Goal: Task Accomplishment & Management: Manage account settings

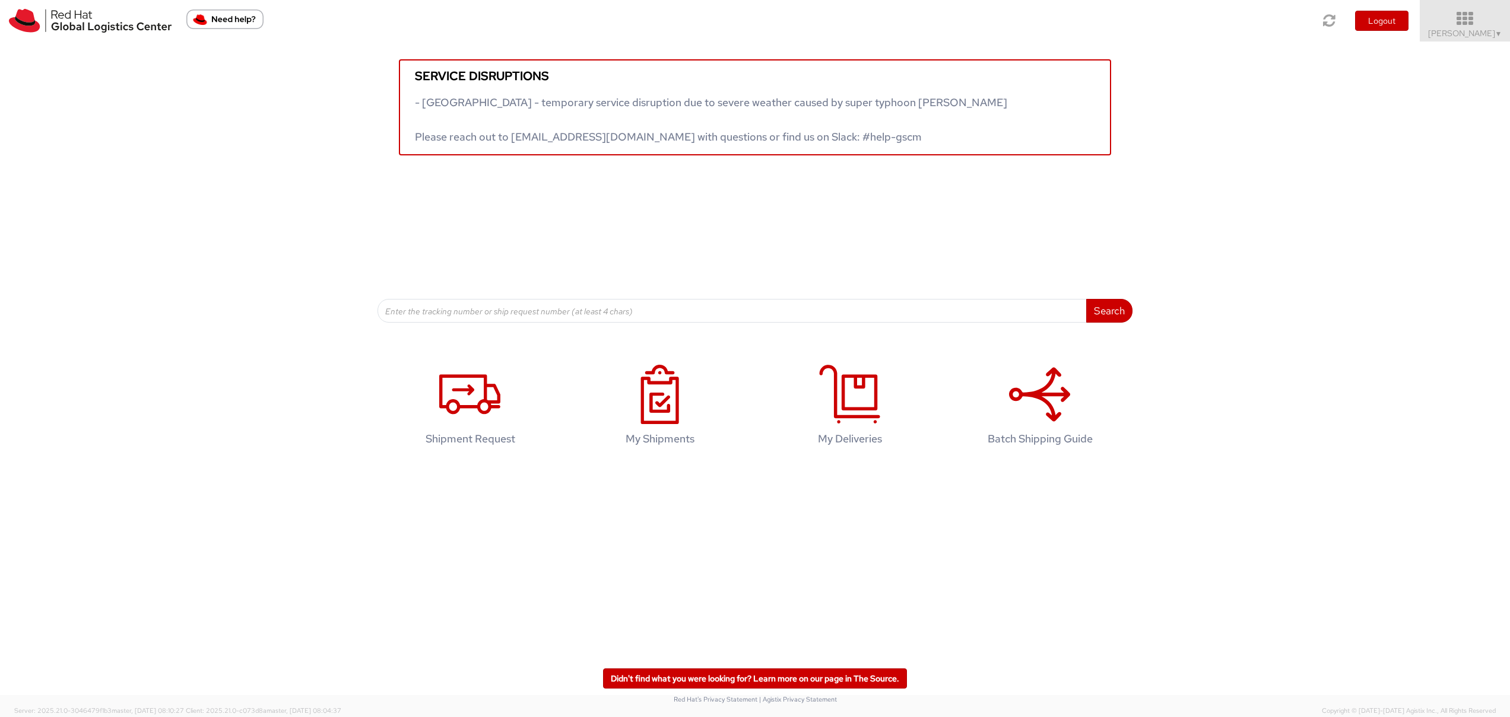
click at [1476, 32] on span "Diyana Kamal ▼" at bounding box center [1465, 33] width 74 height 11
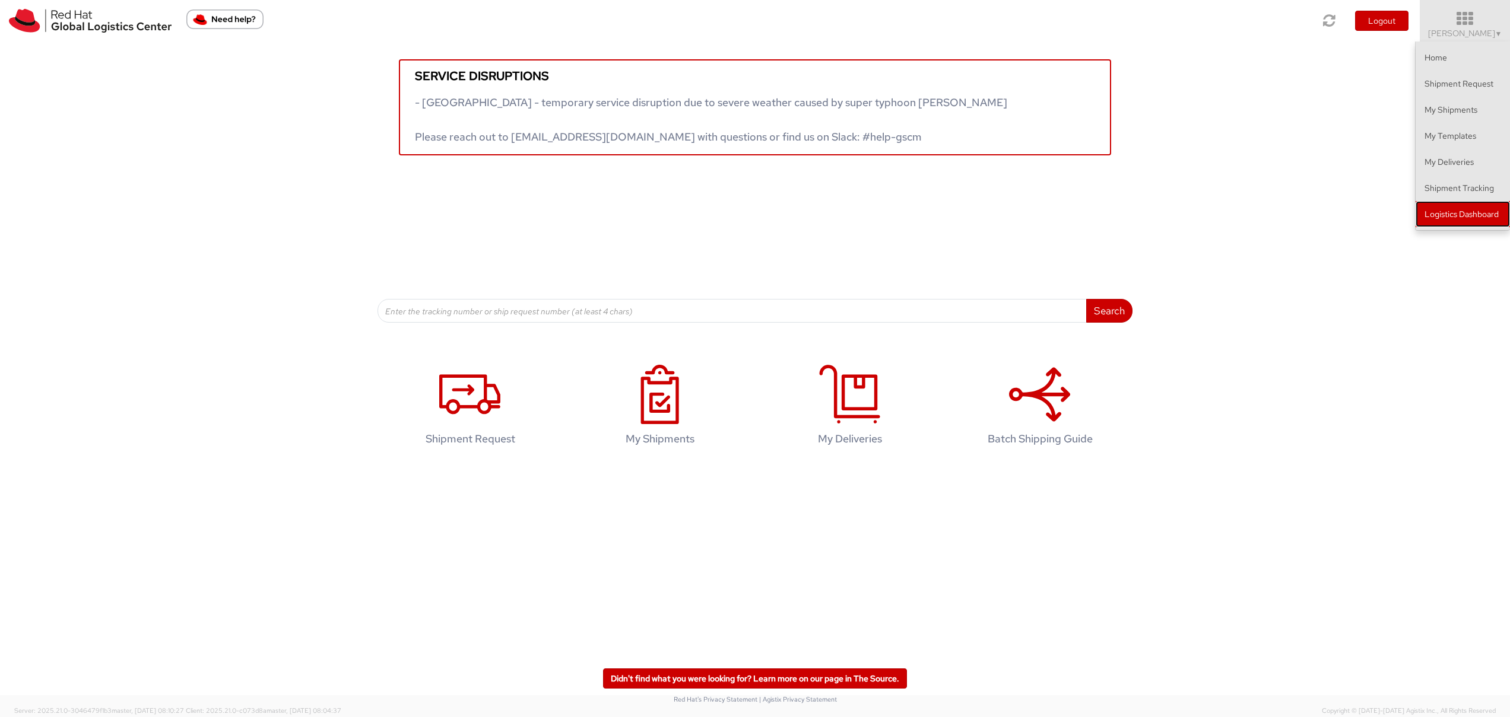
click at [1446, 208] on link "Logistics Dashboard" at bounding box center [1462, 214] width 94 height 26
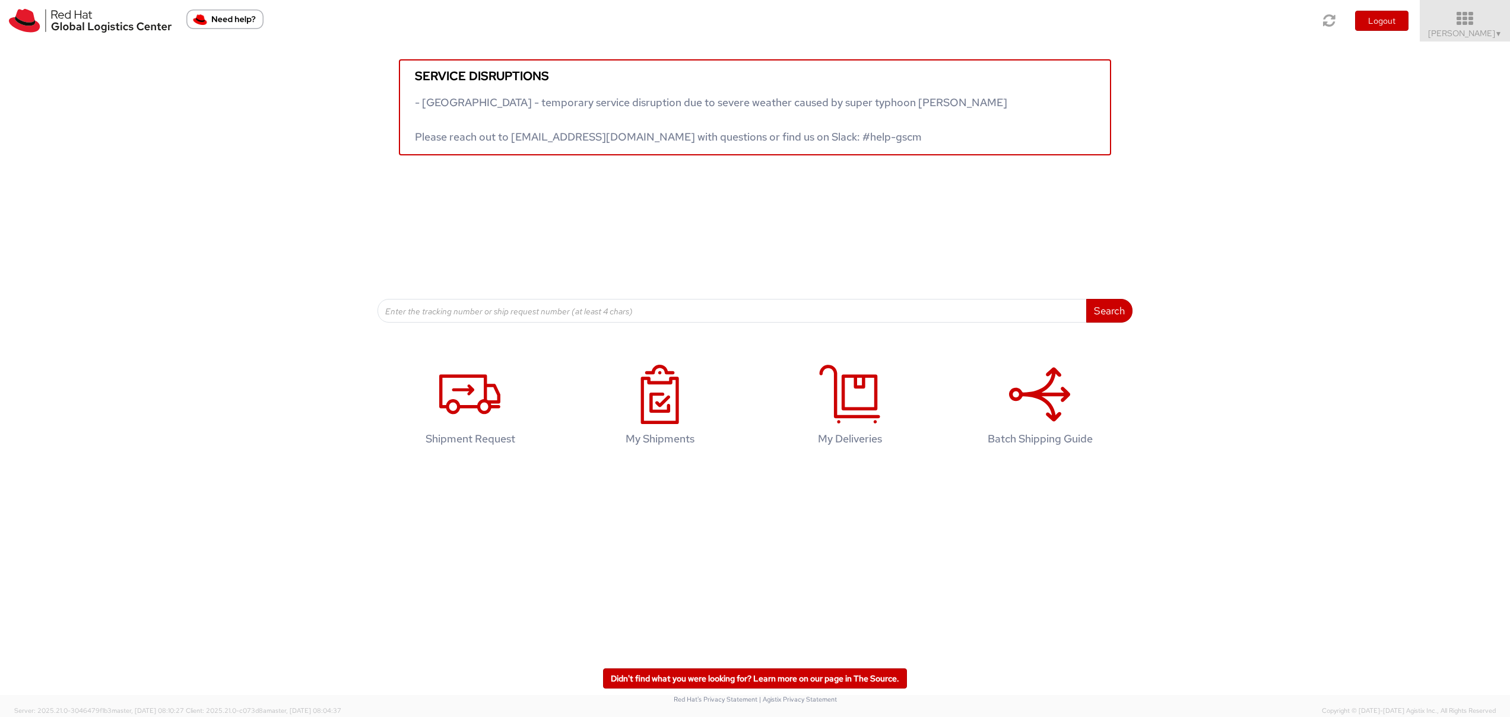
click at [1468, 38] on link "Diyana Kamal ▼" at bounding box center [1464, 21] width 90 height 42
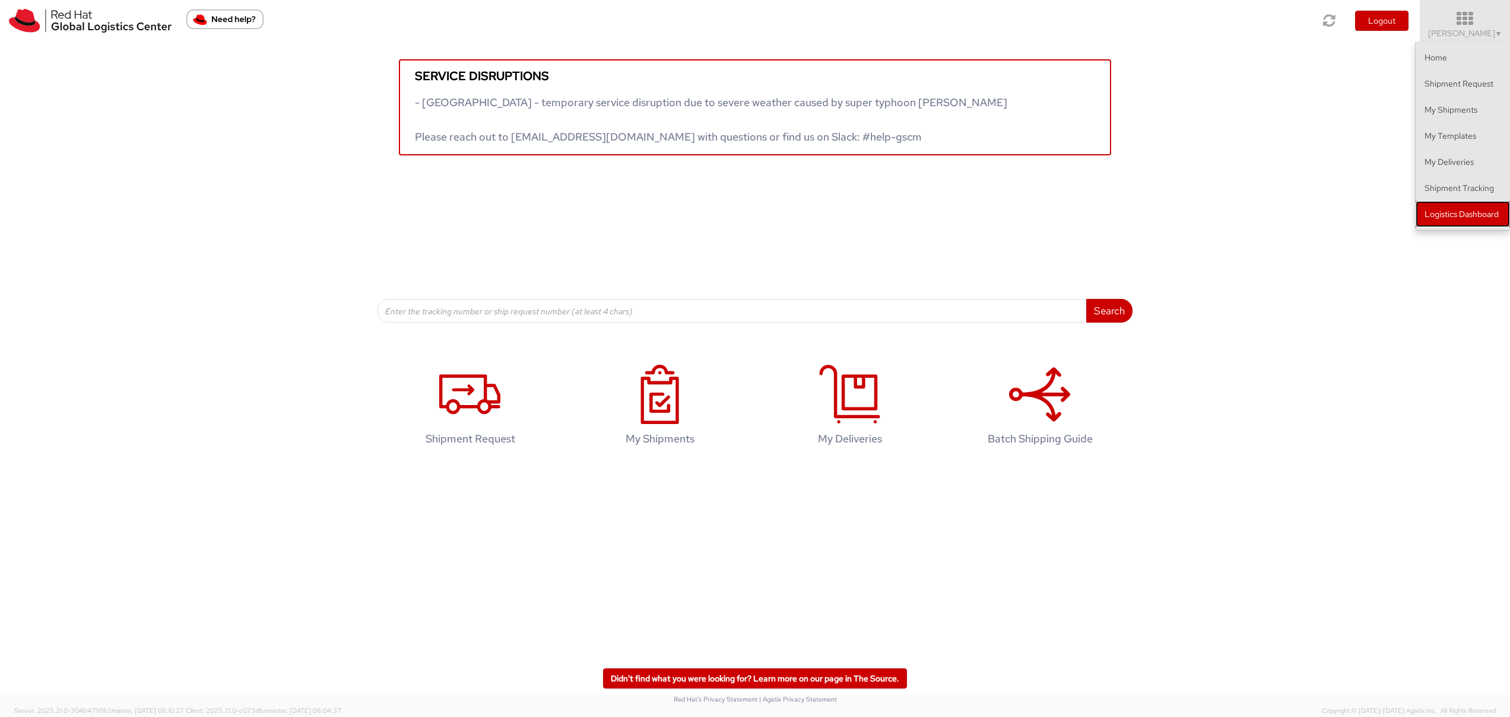
click at [1476, 219] on link "Logistics Dashboard" at bounding box center [1462, 214] width 94 height 26
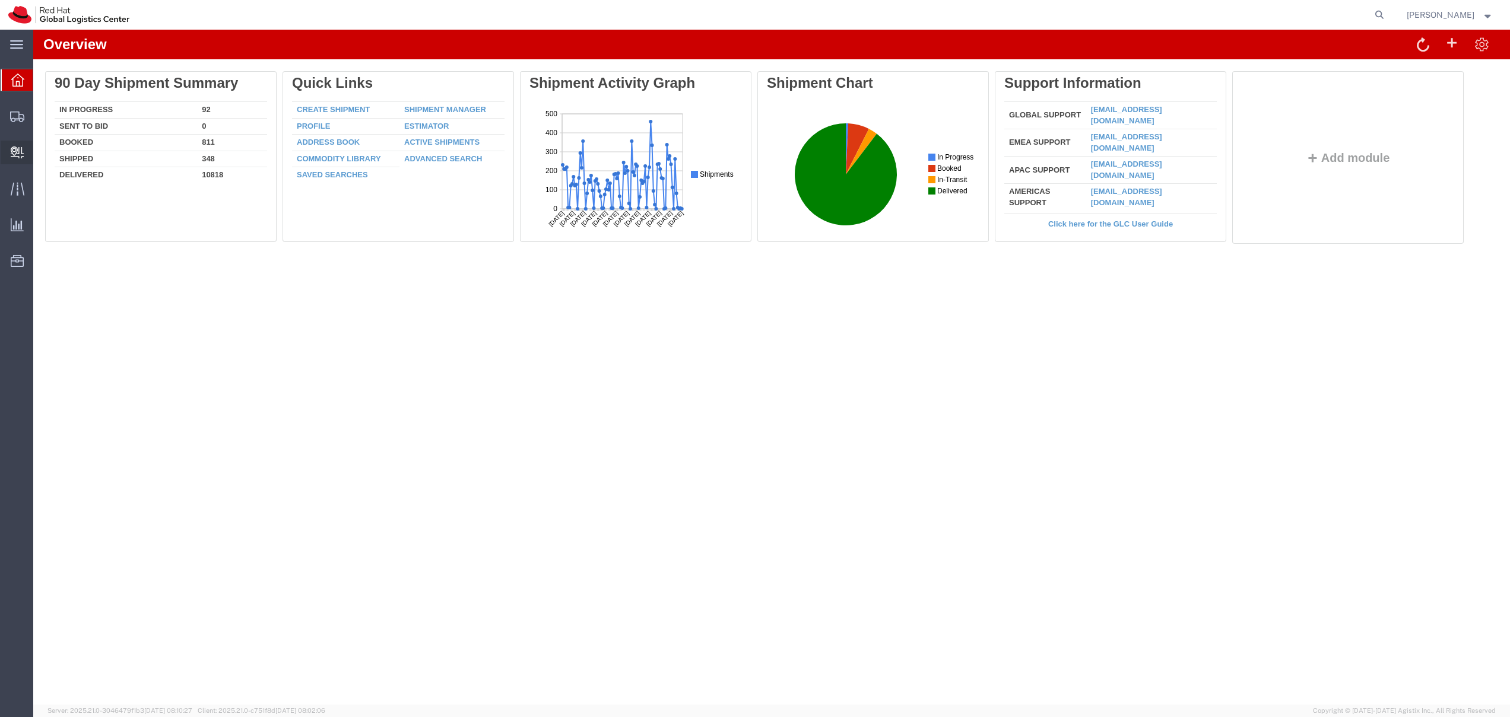
click at [0, 0] on span "Create Delivery" at bounding box center [0, 0] width 0 height 0
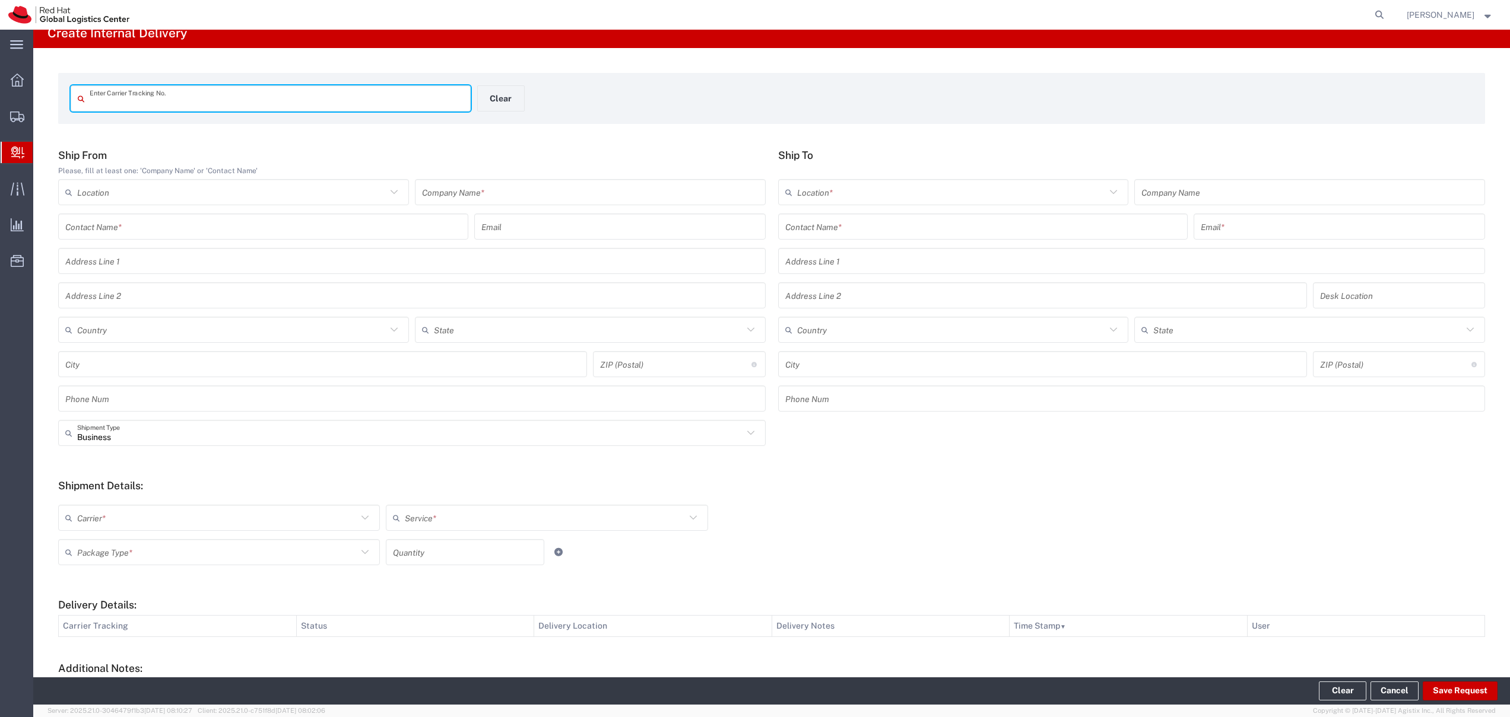
scroll to position [12, 0]
type input "394124343985"
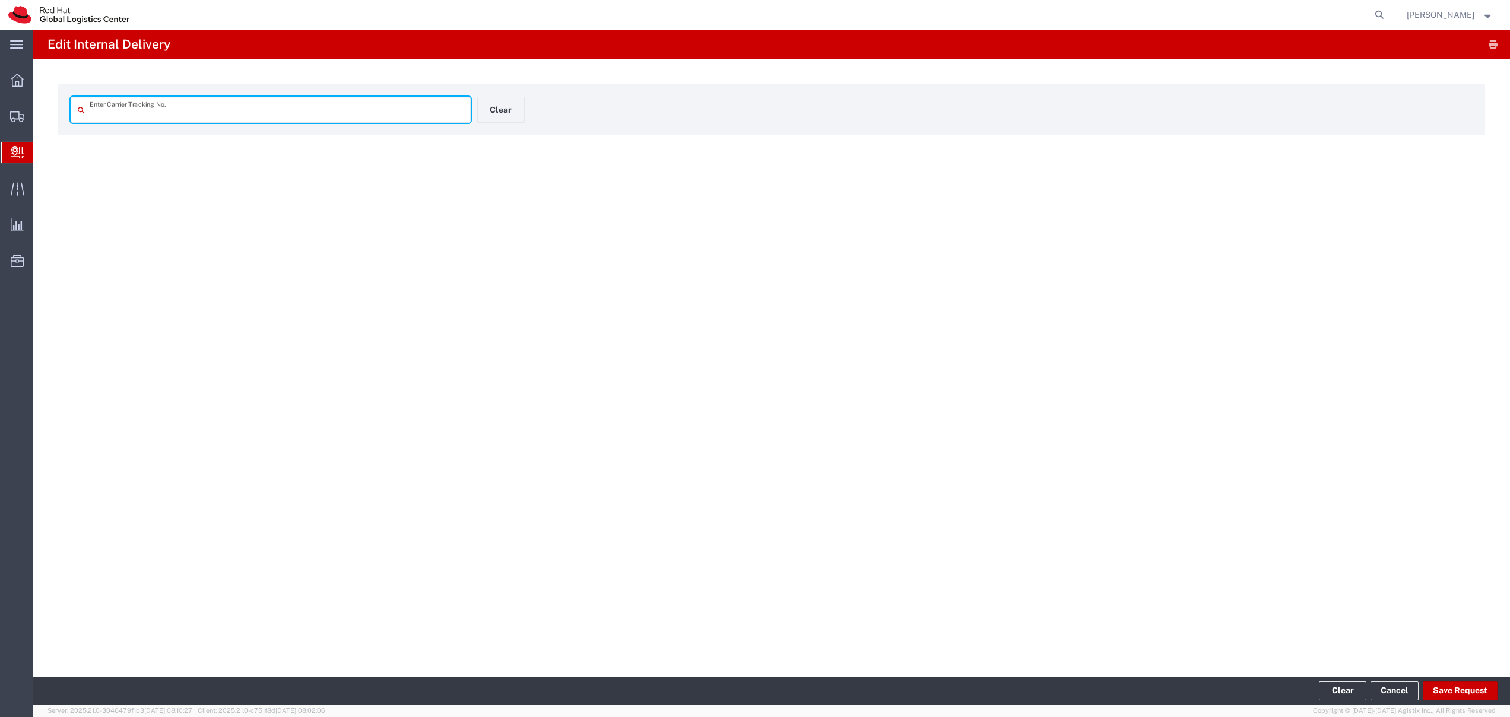
type input "394124343985"
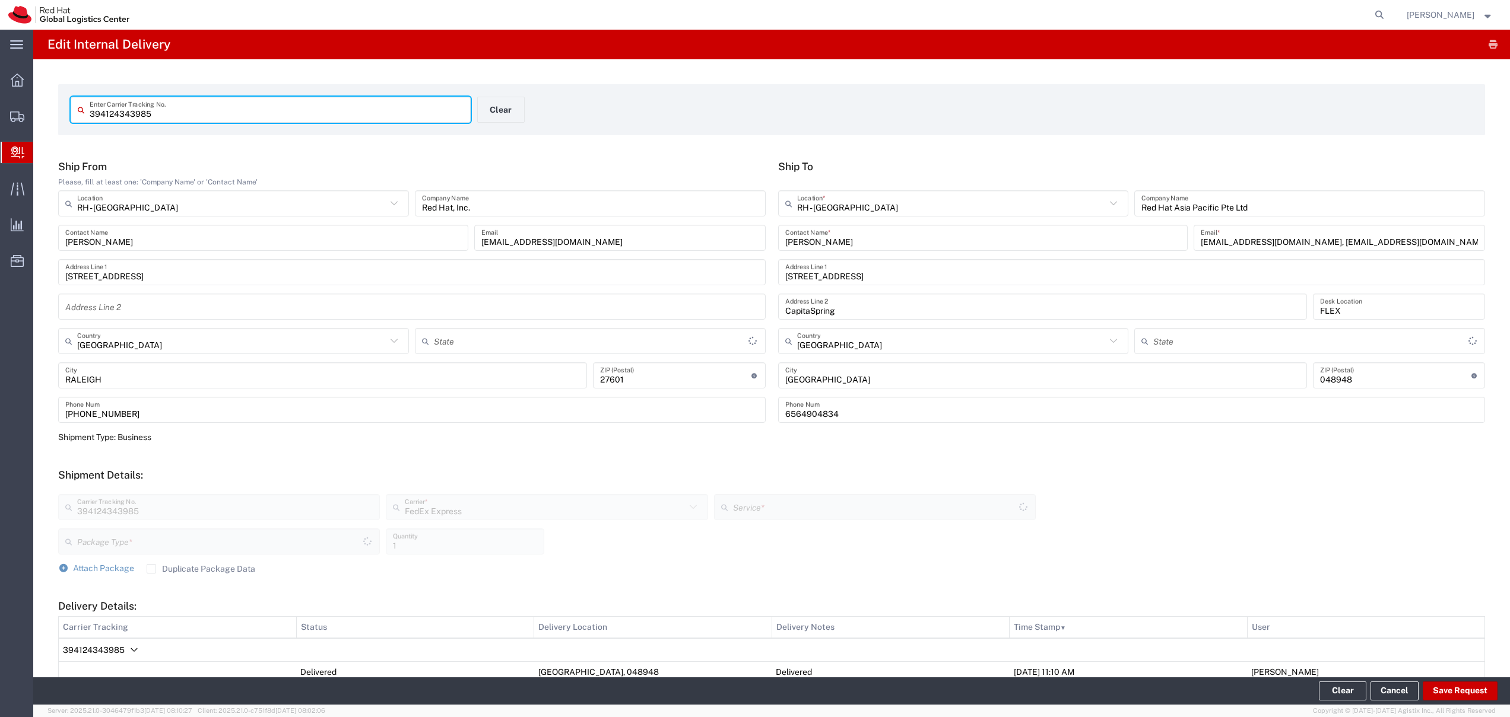
type input "Envelope"
type input "North Carolina"
type input "International Priority EOD"
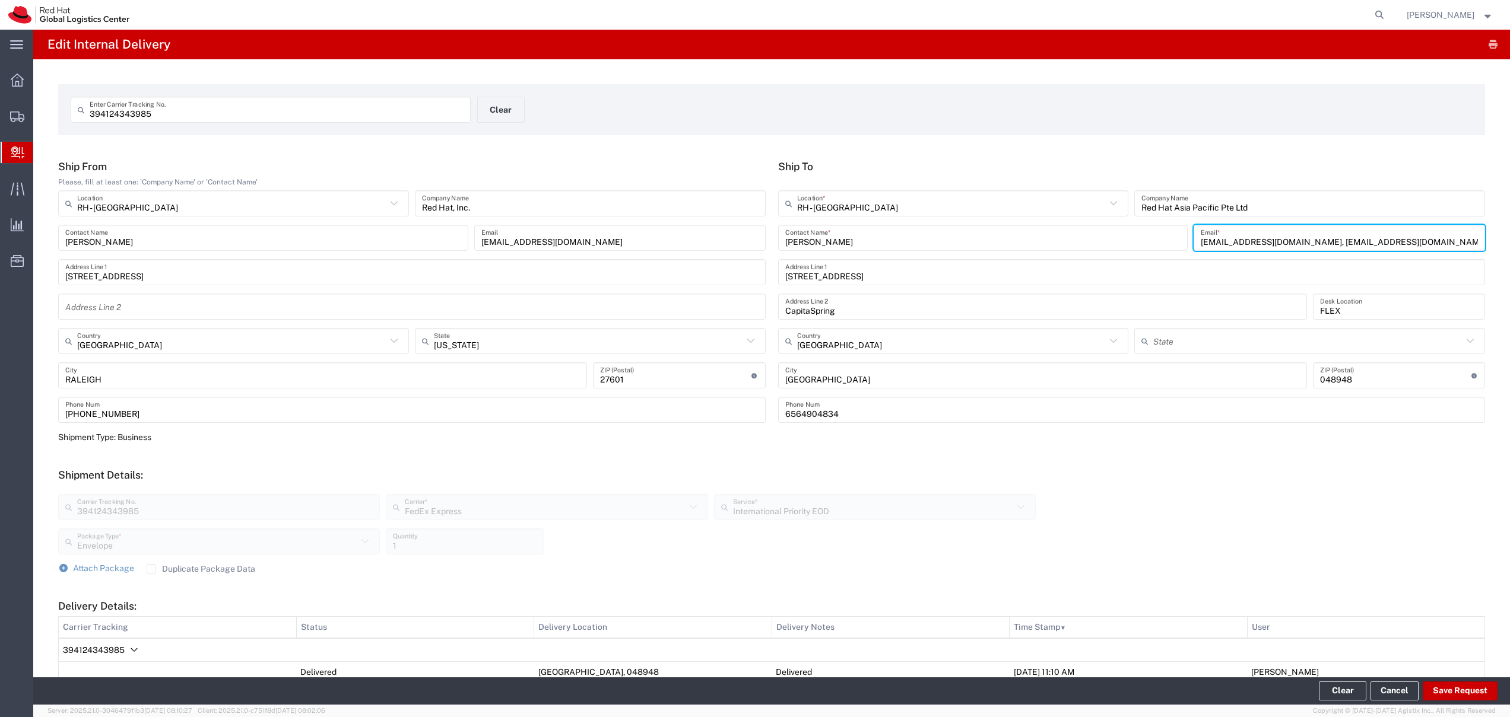
drag, startPoint x: 1396, startPoint y: 239, endPoint x: 1281, endPoint y: 242, distance: 115.2
click at [1281, 242] on input "dmulani@redhat.com, apaclogistics@redhat.com" at bounding box center [1338, 238] width 277 height 21
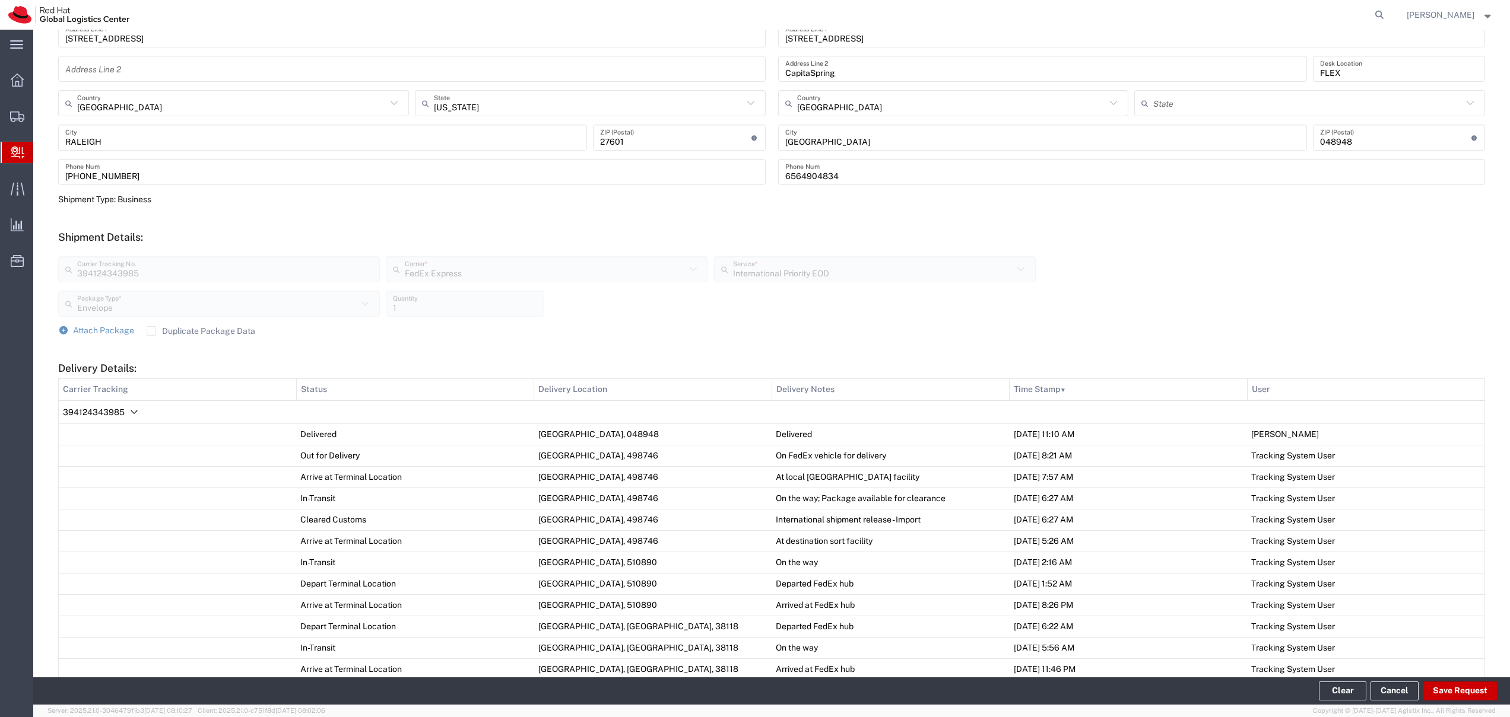
scroll to position [229, 0]
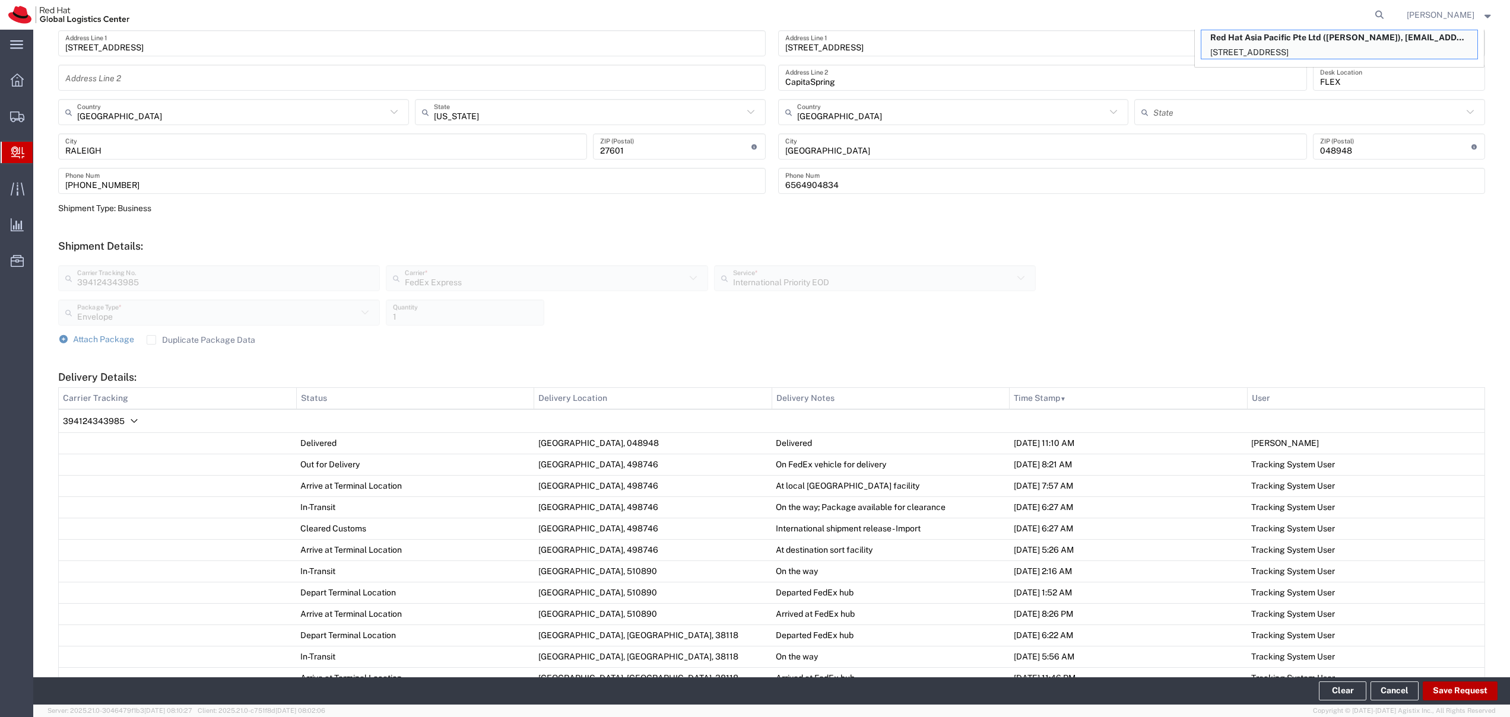
type input "dmulani@redhat.com"
click at [1462, 687] on button "Save Request" at bounding box center [1459, 691] width 75 height 19
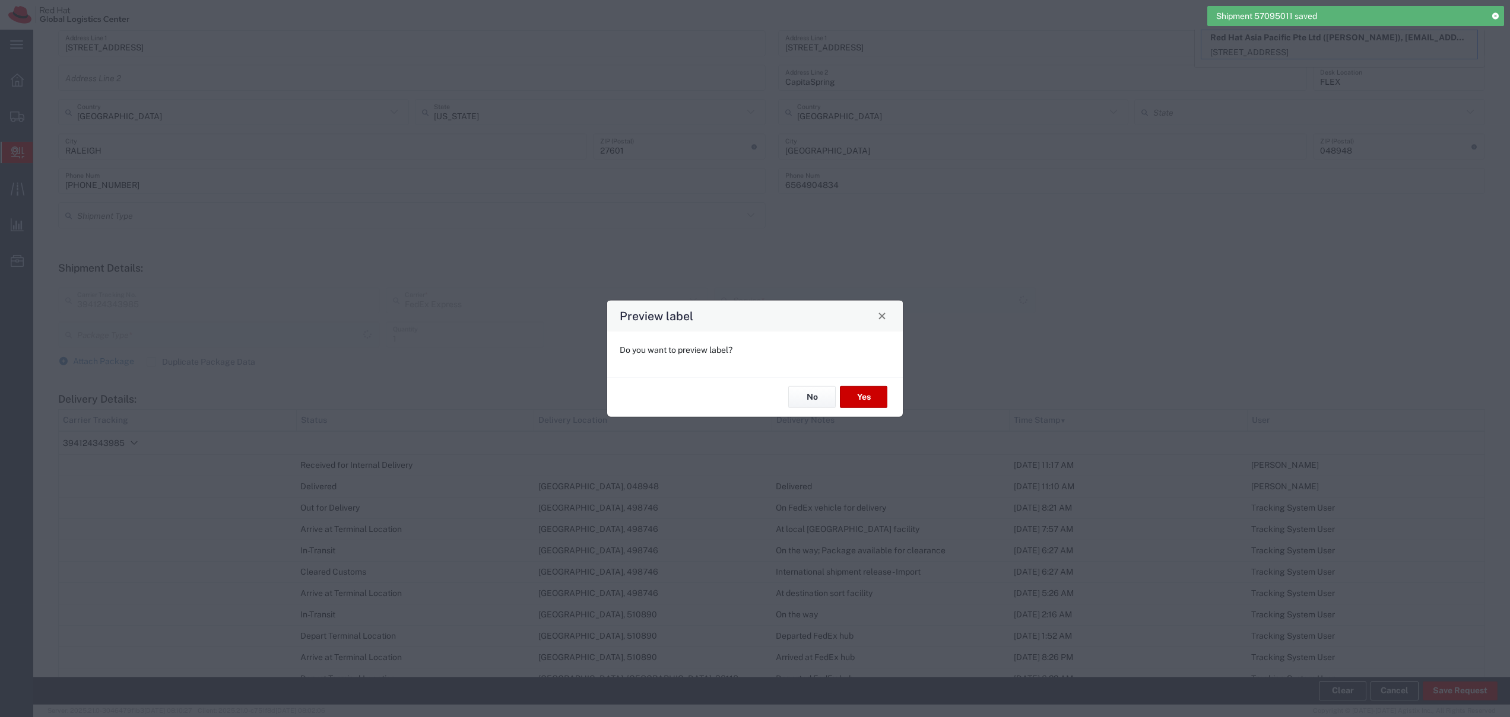
type input "Envelope"
type input "International Priority EOD"
click at [867, 396] on button "Yes" at bounding box center [863, 397] width 47 height 22
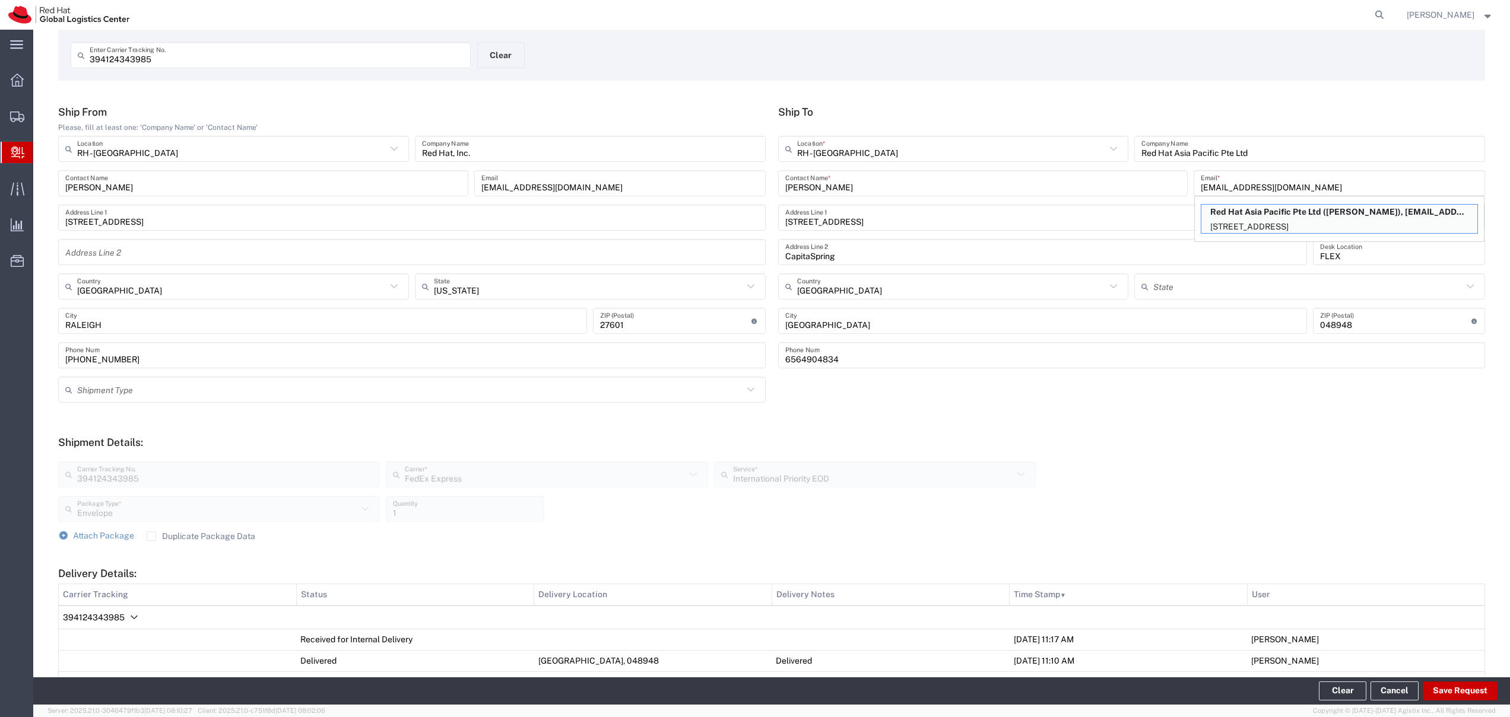
scroll to position [0, 0]
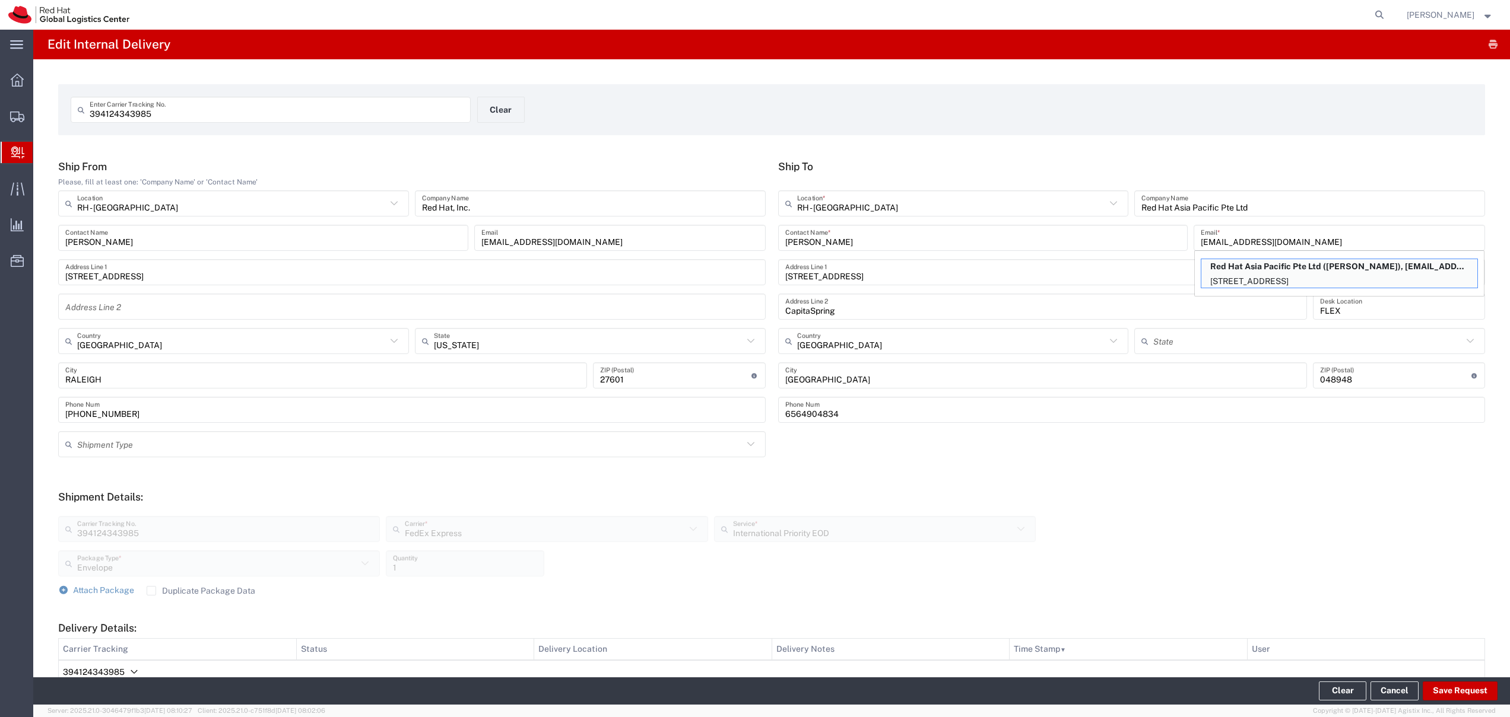
click at [0, 0] on span "Create Delivery" at bounding box center [0, 0] width 0 height 0
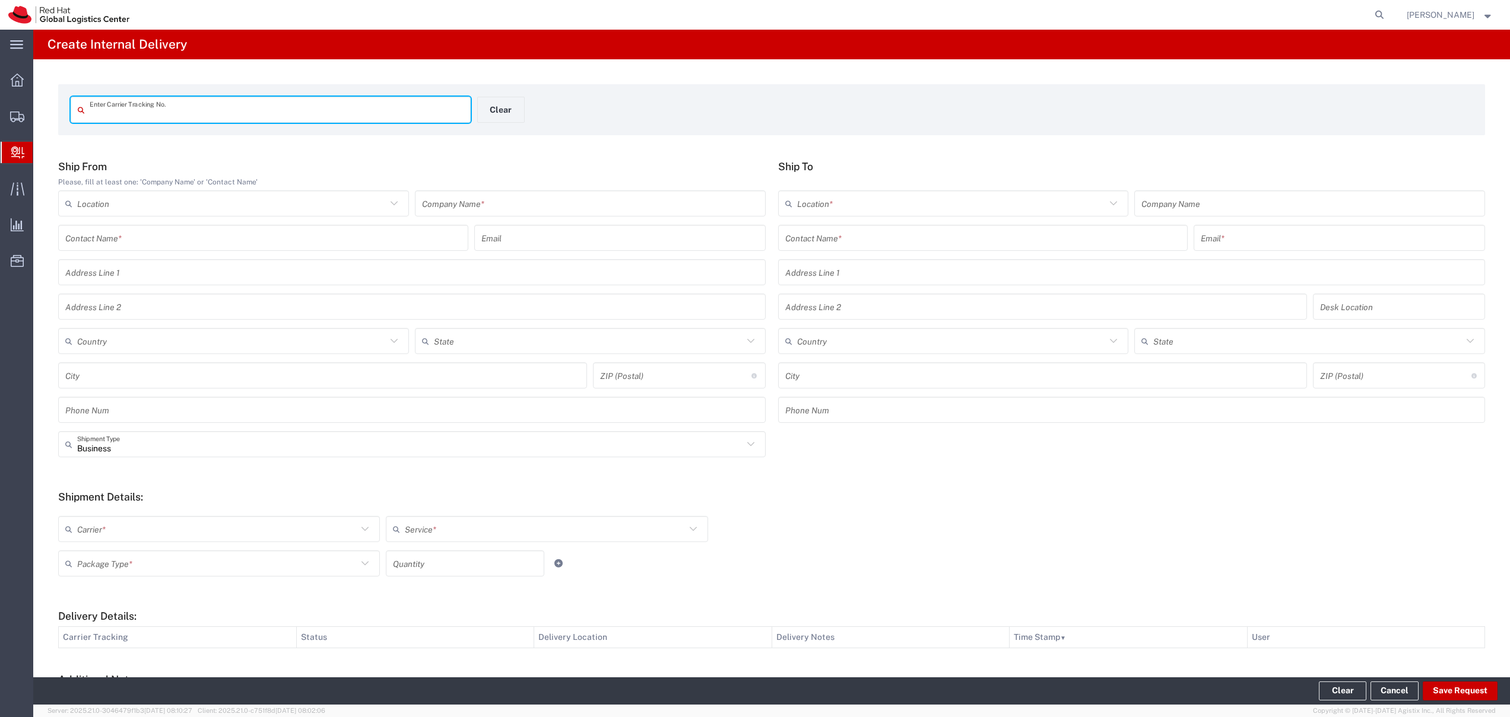
click at [133, 112] on input "text" at bounding box center [277, 110] width 374 height 21
type input "884999783787"
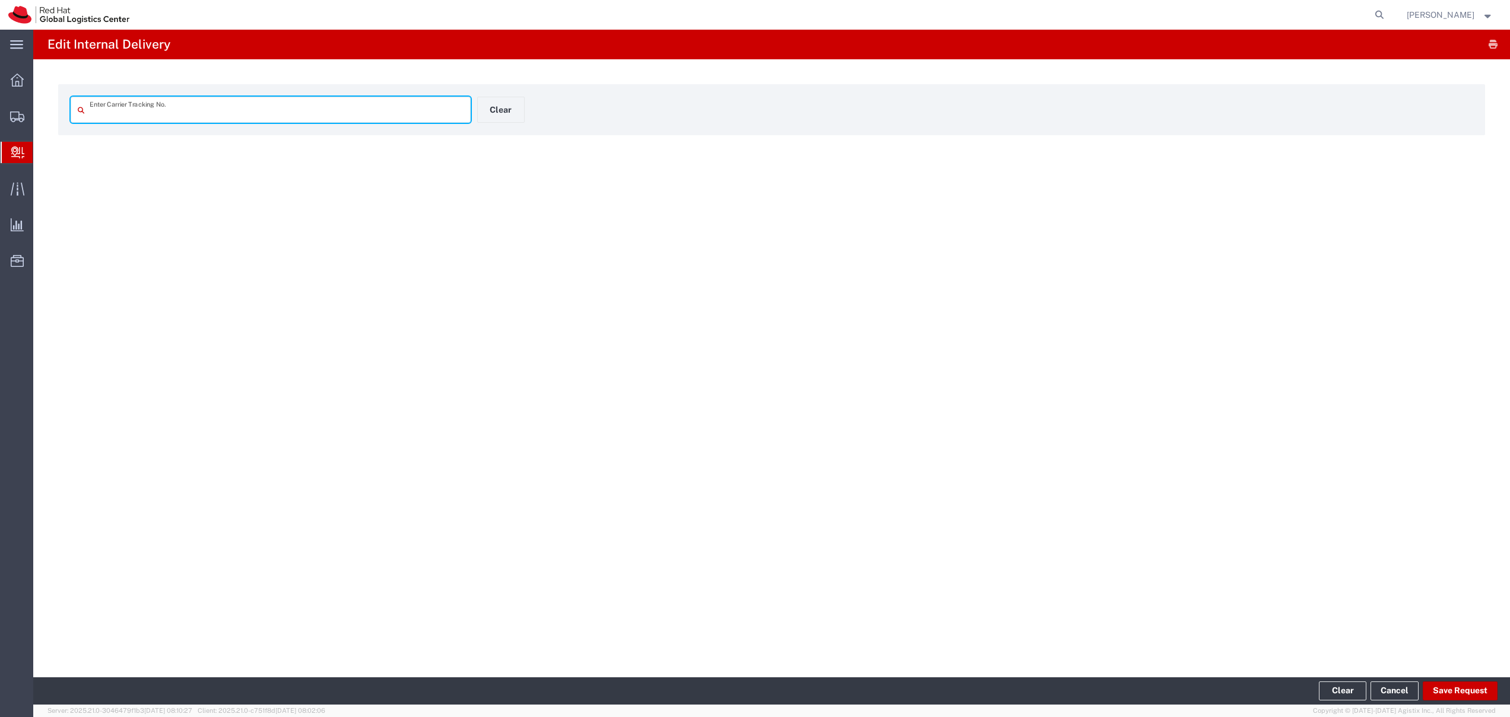
type input "884999783787"
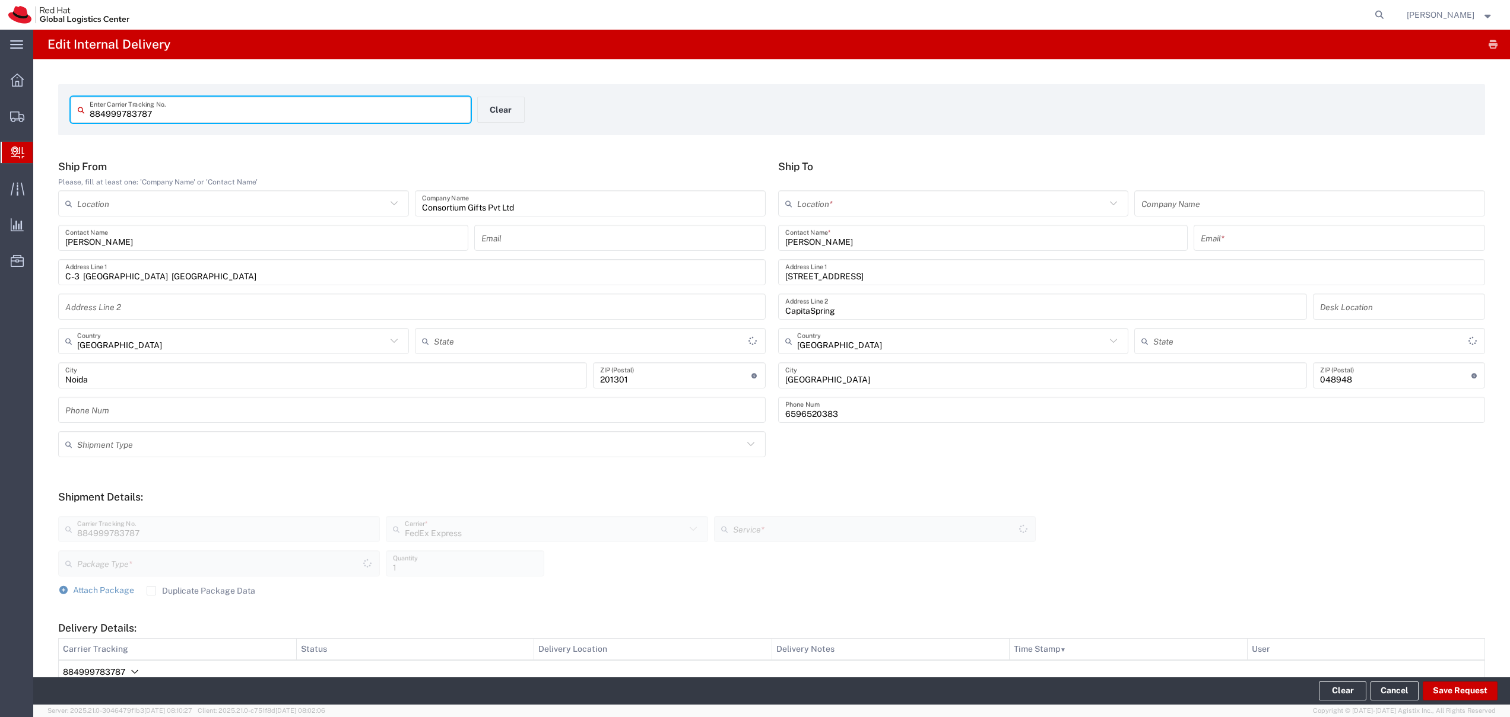
type input "Your Packaging"
type input "International Priority EOD"
type input "[GEOGRAPHIC_DATA]"
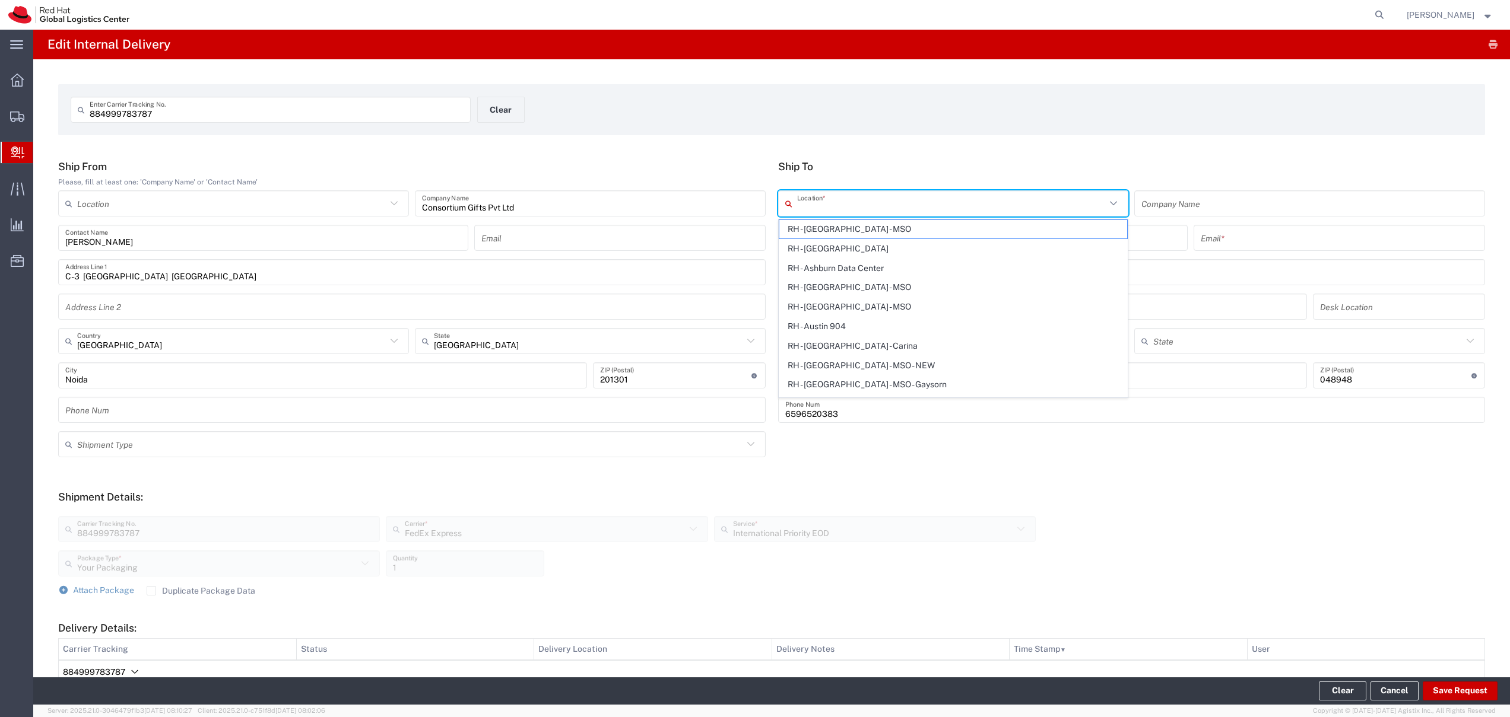
click at [868, 207] on input "text" at bounding box center [951, 203] width 309 height 21
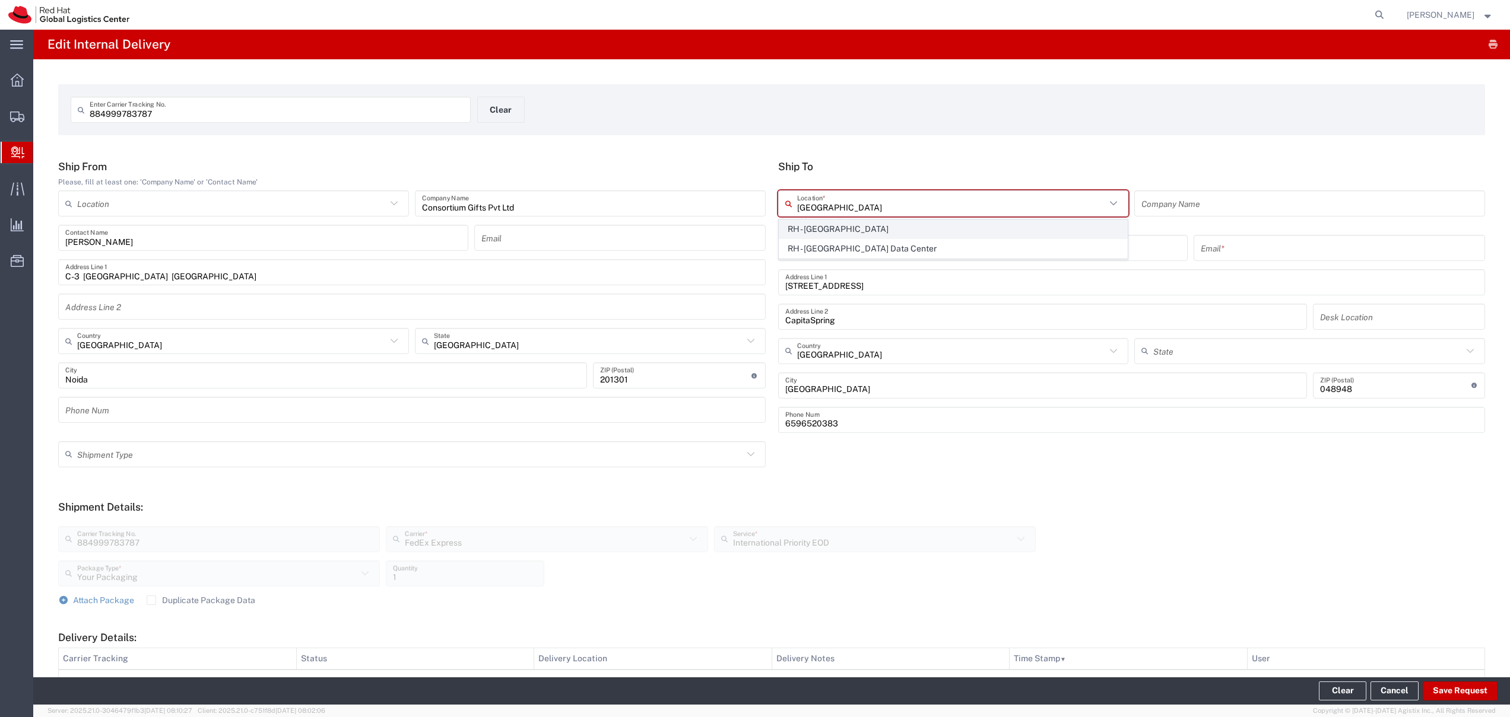
click at [853, 227] on span "RH - [GEOGRAPHIC_DATA]" at bounding box center [953, 229] width 348 height 18
type input "RH - [GEOGRAPHIC_DATA]"
type input "Red Hat Asia Pacific Pte Ltd"
type input "[STREET_ADDRESS]"
type input "65 6490 4200"
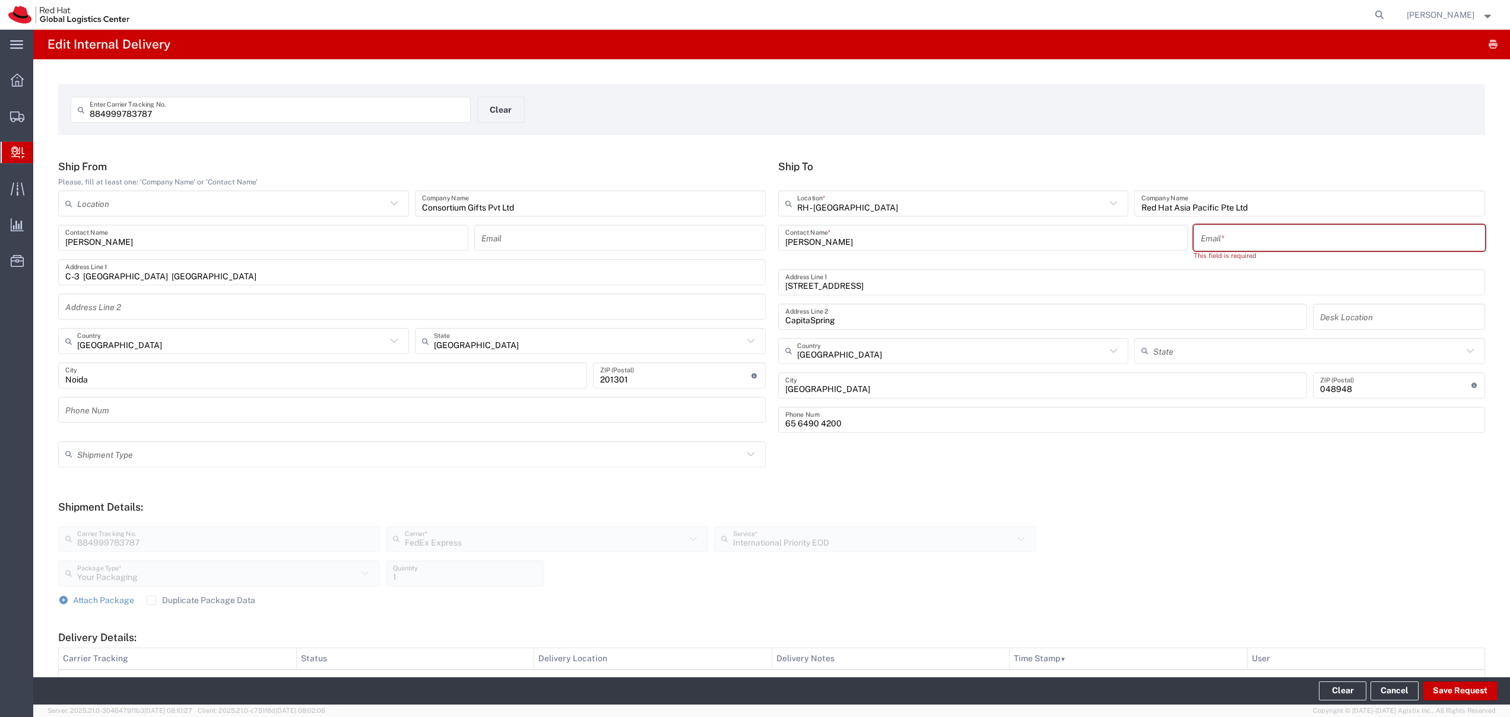
click at [1272, 238] on input "text" at bounding box center [1338, 238] width 277 height 21
type input "adeline"
drag, startPoint x: 1253, startPoint y: 238, endPoint x: 1184, endPoint y: 242, distance: 69.6
click at [1184, 242] on div "Adeline Lau Contact Name * adeline Email * Please enter a valid email addresses…" at bounding box center [1131, 247] width 713 height 45
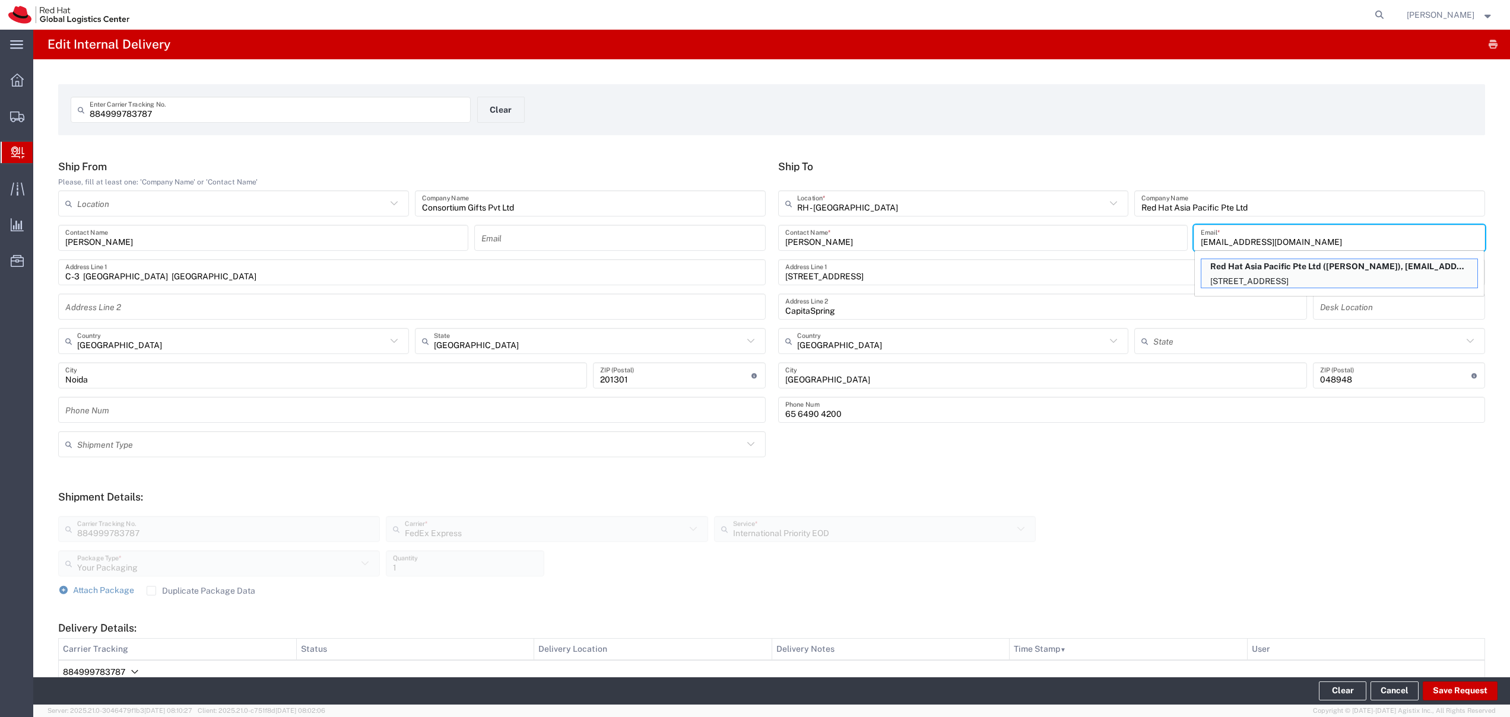
type input "[EMAIL_ADDRESS][DOMAIN_NAME]"
click at [1244, 271] on p "Red Hat Asia Pacific Pte Ltd (Adeline Lau), adlau@redhat.com" at bounding box center [1339, 266] width 276 height 15
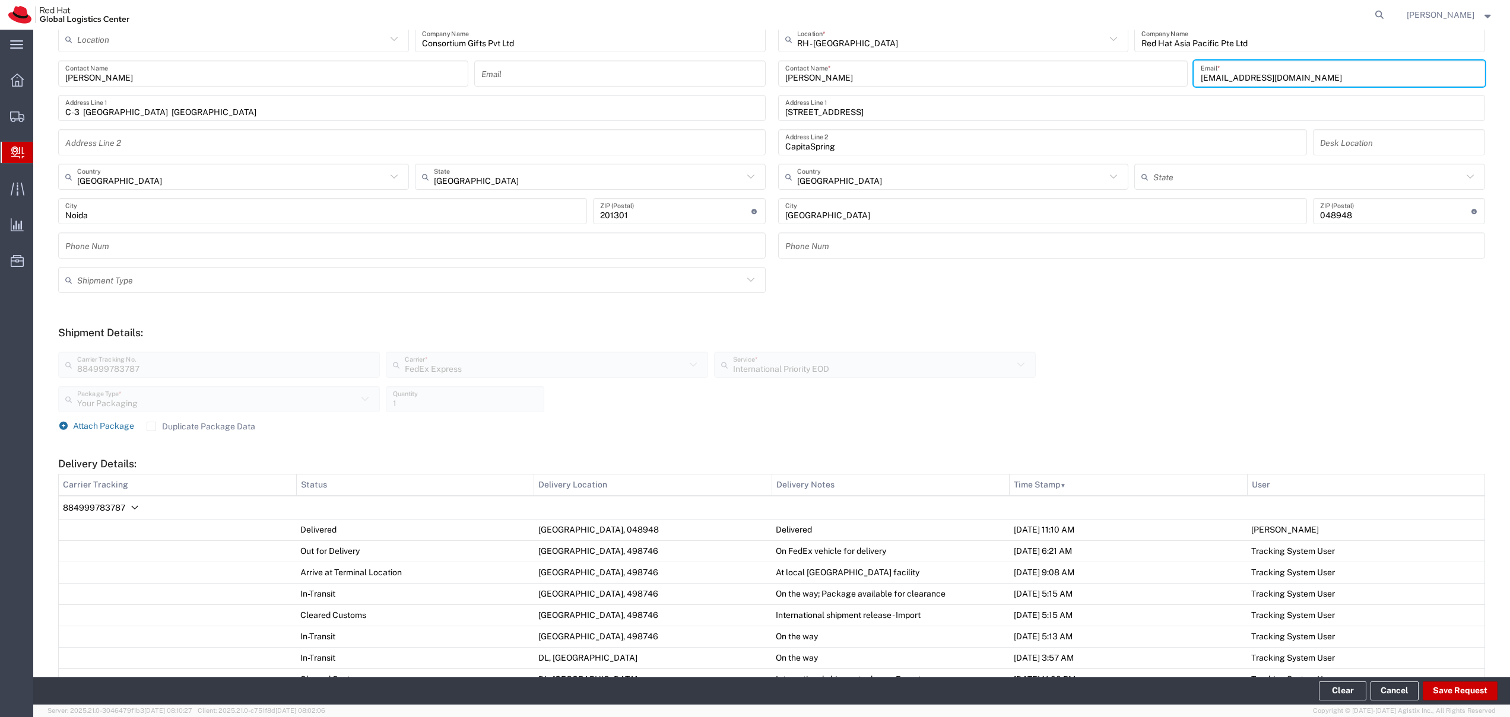
scroll to position [165, 0]
click at [106, 427] on span "Attach Package" at bounding box center [103, 425] width 61 height 9
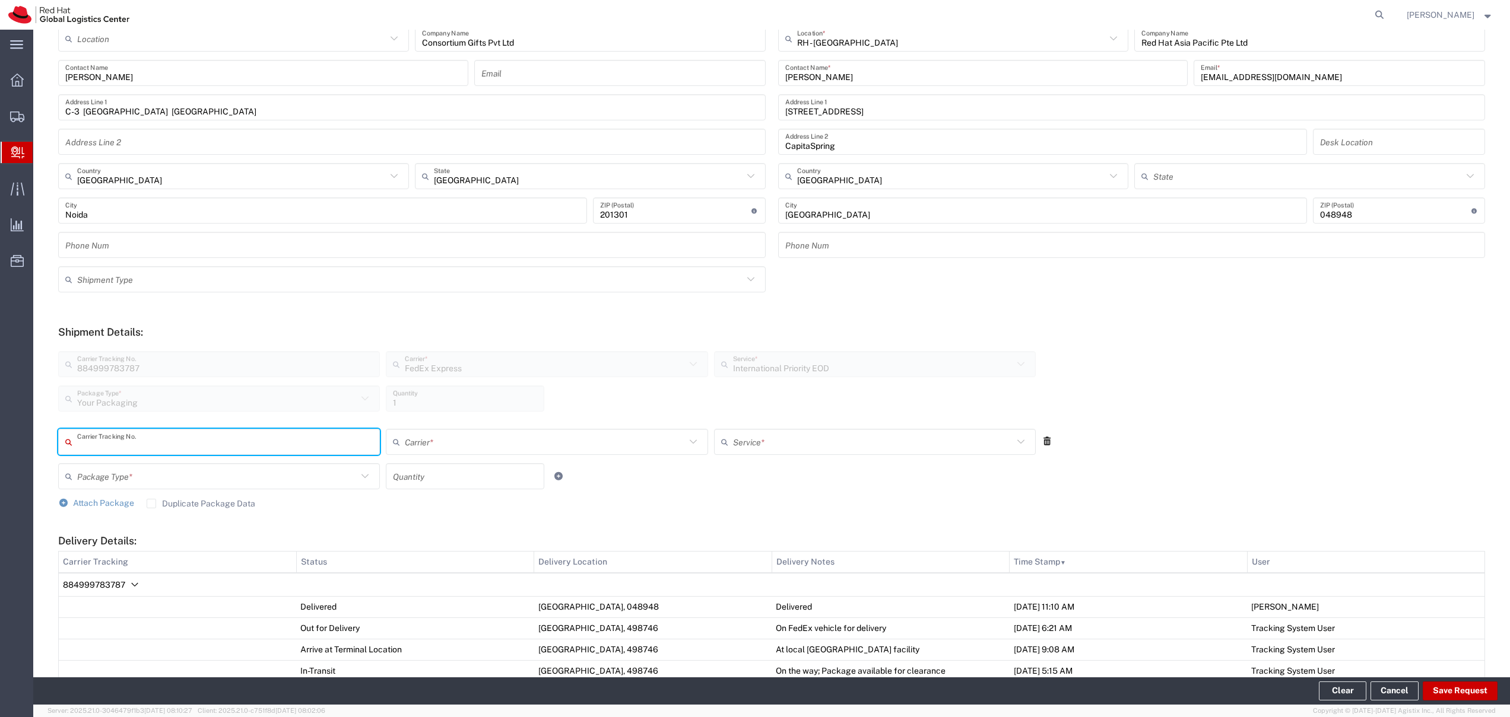
click at [145, 444] on input "text" at bounding box center [225, 442] width 296 height 21
type input "8884999783798"
click at [494, 439] on input "text" at bounding box center [545, 444] width 280 height 21
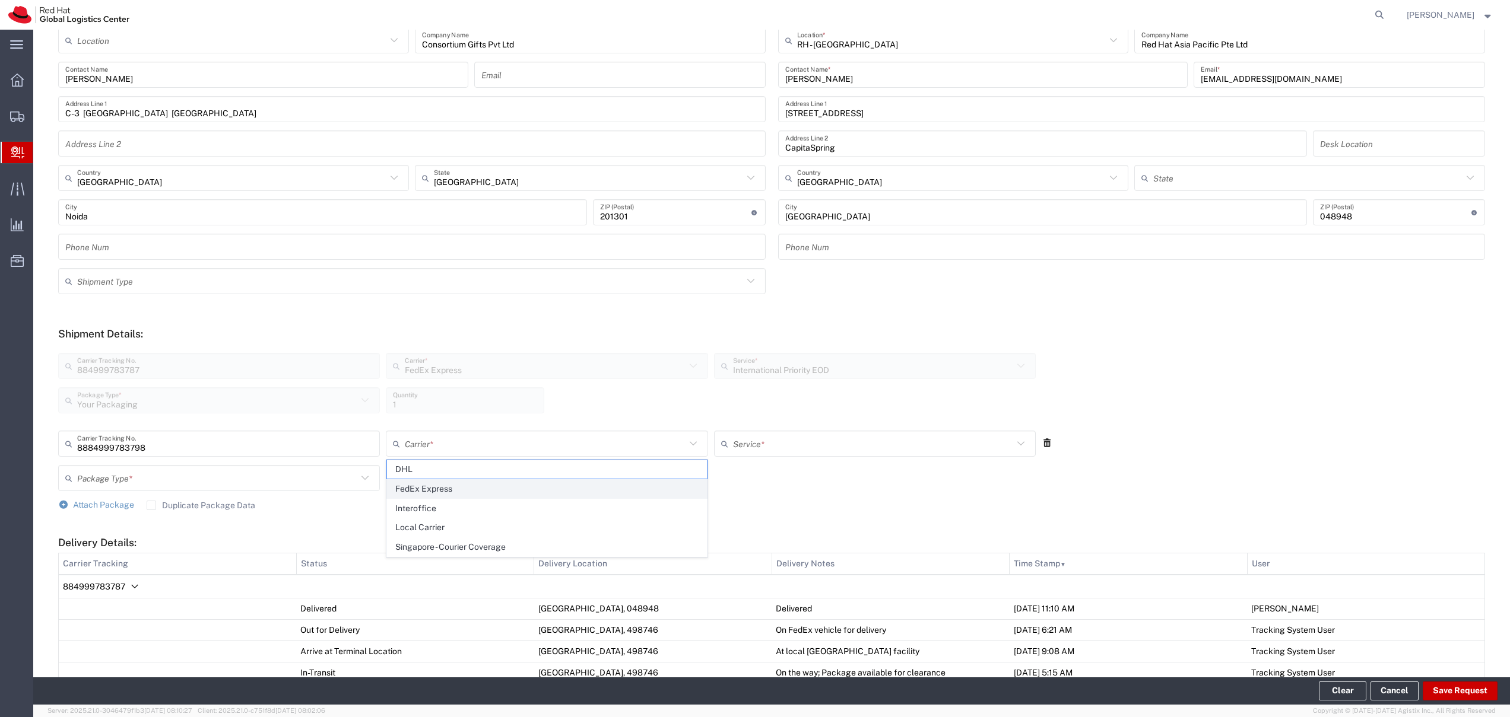
click at [479, 486] on span "FedEx Express" at bounding box center [546, 489] width 319 height 18
type input "FedEx Express"
click at [859, 440] on input "text" at bounding box center [873, 444] width 280 height 21
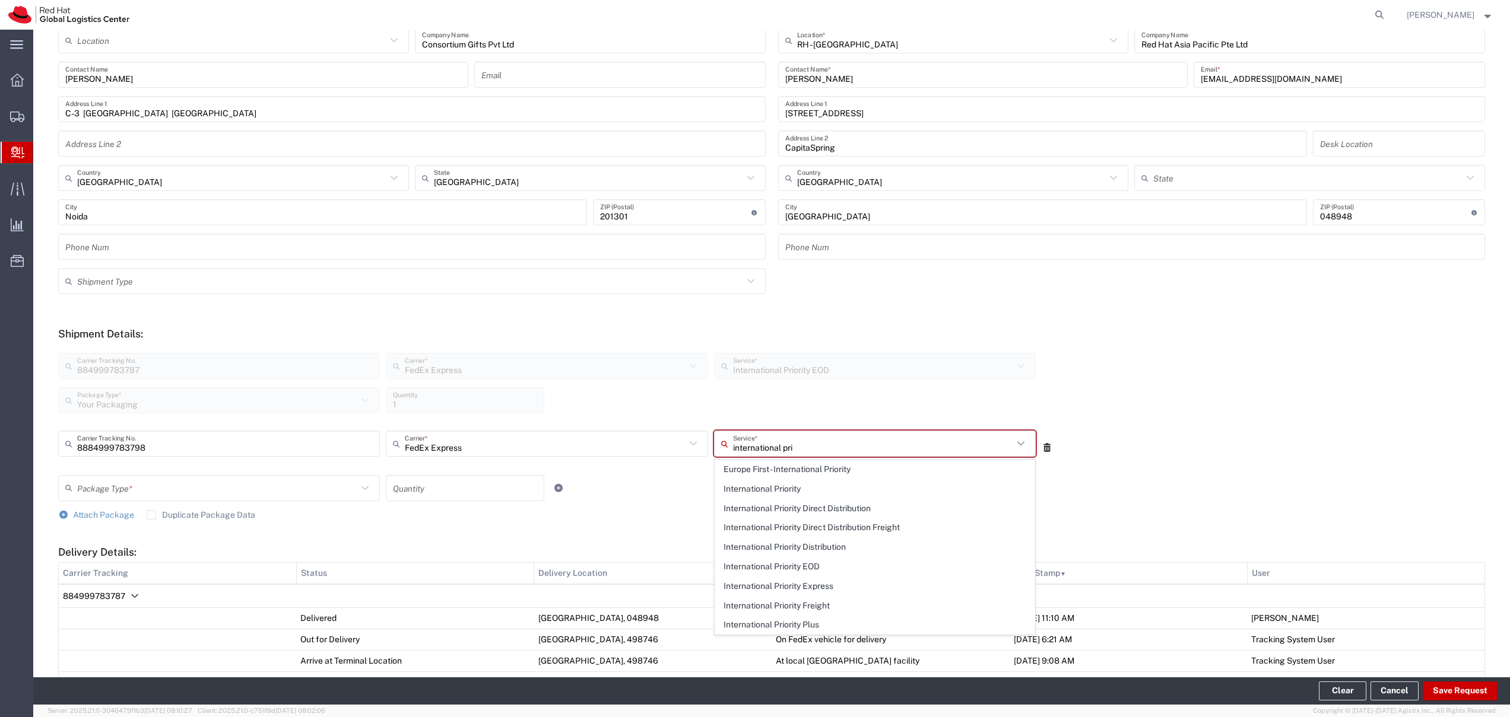
scroll to position [0, 0]
click at [856, 561] on span "International Priority EOD" at bounding box center [874, 567] width 319 height 18
type input "International Priority EOD"
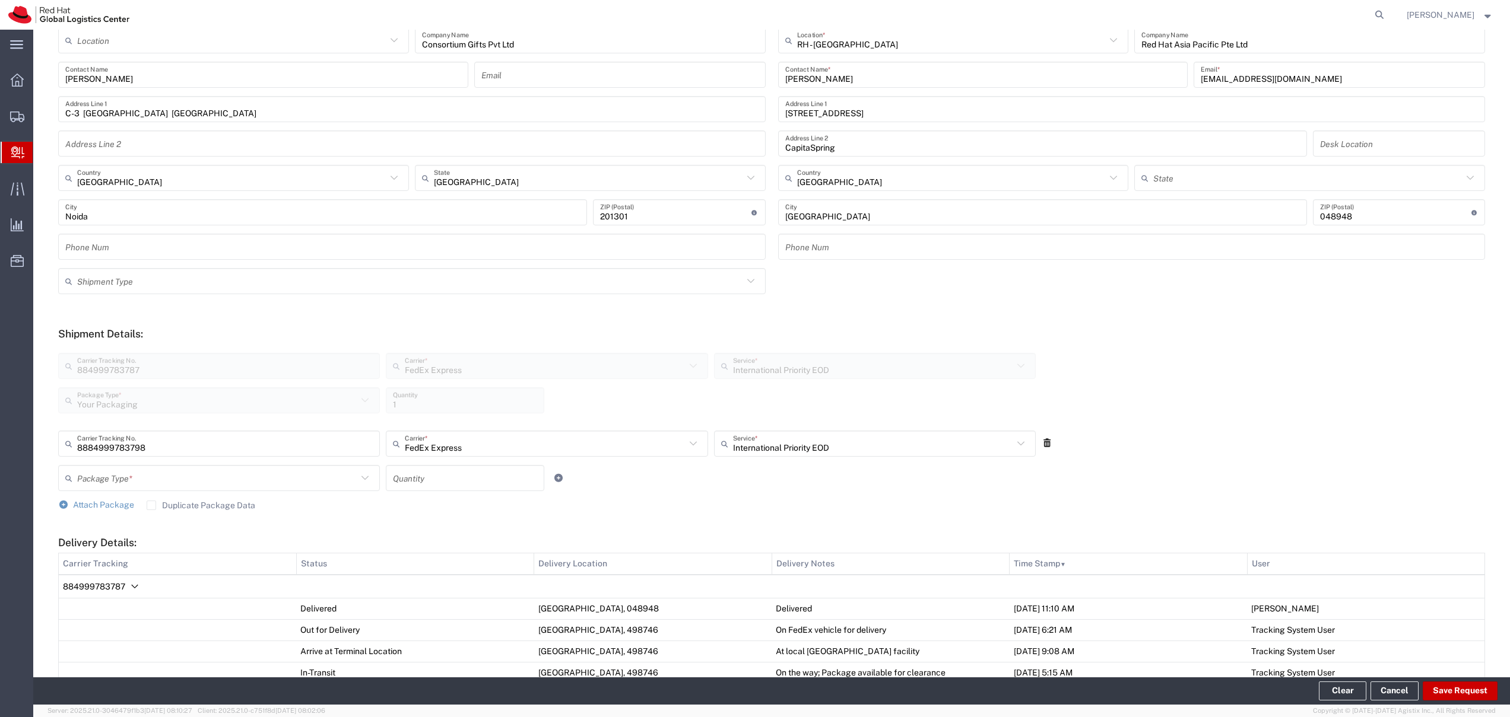
scroll to position [164, 0]
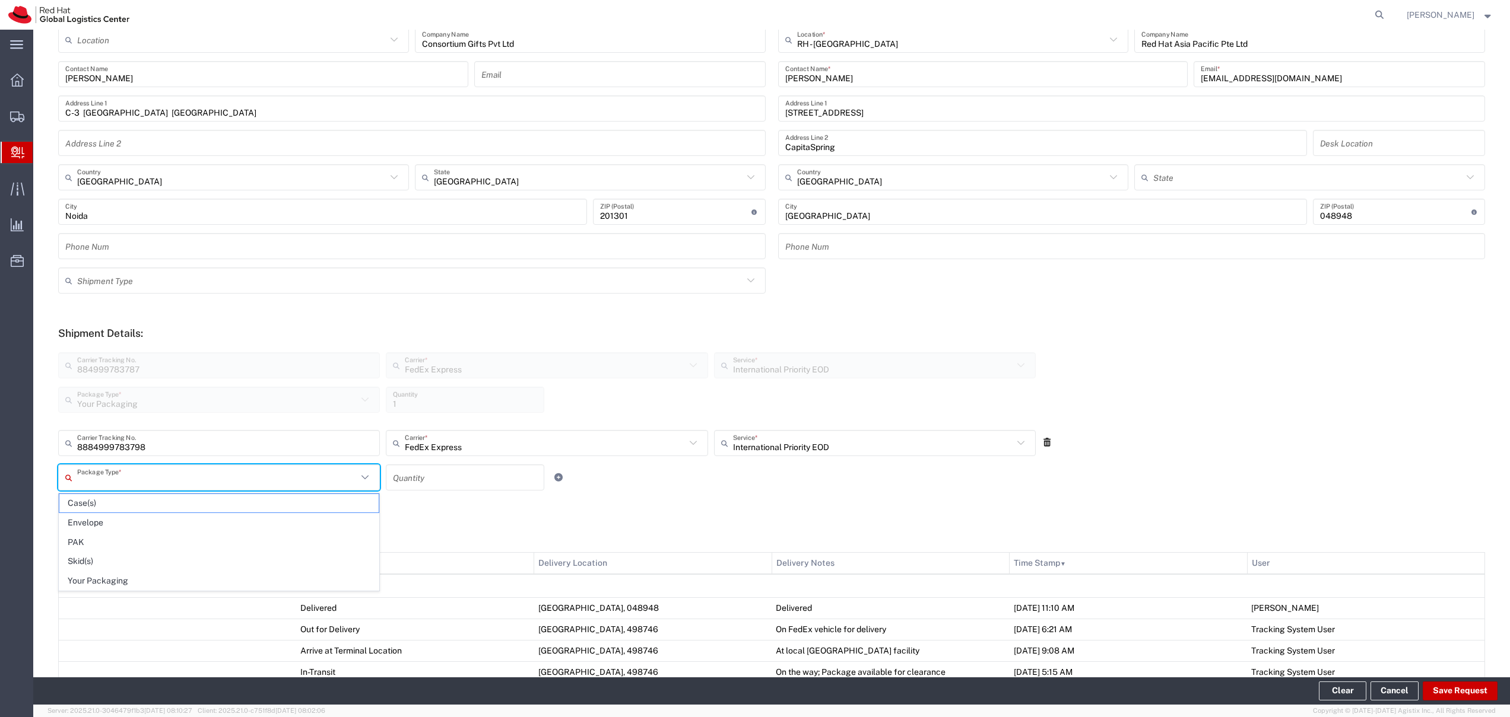
click at [180, 485] on input "text" at bounding box center [217, 478] width 280 height 21
drag, startPoint x: 145, startPoint y: 572, endPoint x: 274, endPoint y: 533, distance: 133.9
click at [145, 572] on span "Your Packaging" at bounding box center [218, 581] width 319 height 18
type input "Your Packaging"
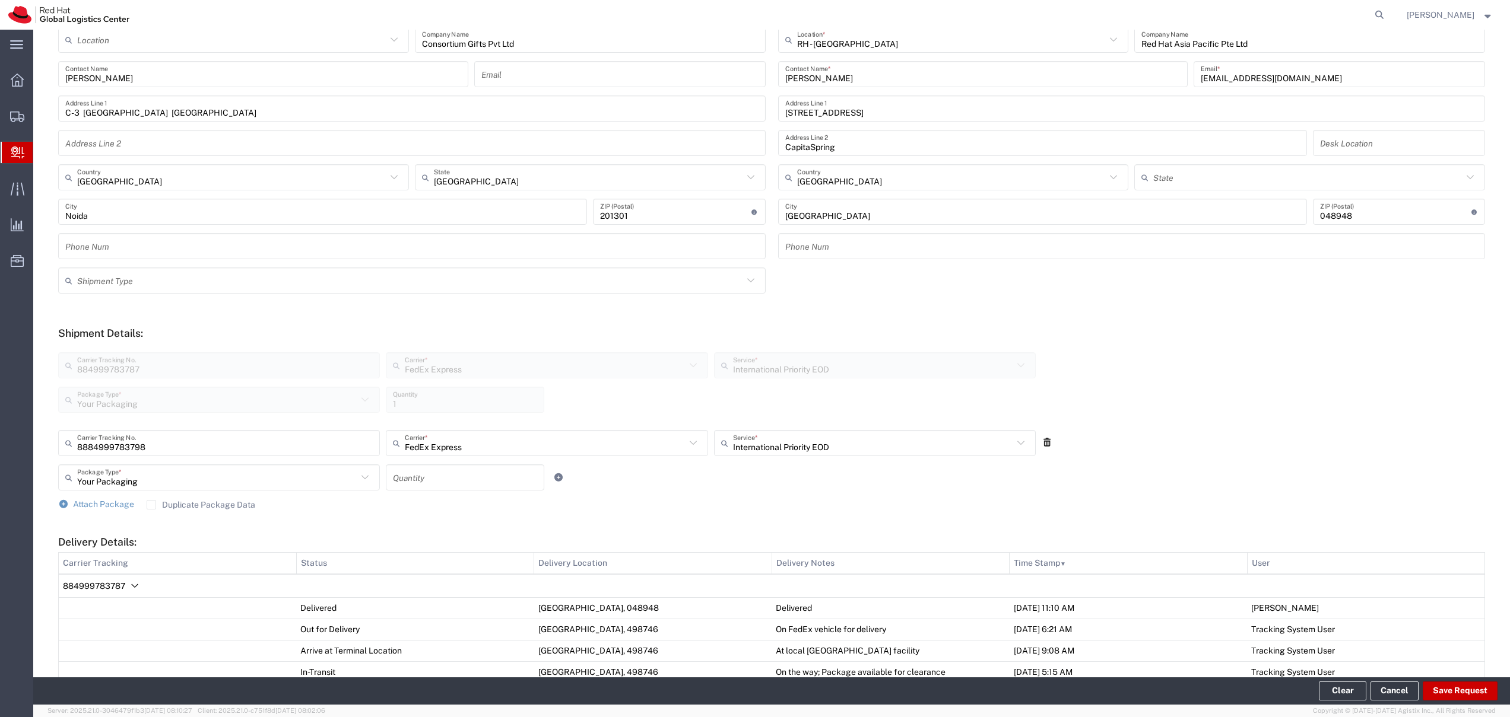
click at [431, 479] on input "number" at bounding box center [465, 478] width 144 height 21
type input "1"
drag, startPoint x: 780, startPoint y: 475, endPoint x: 763, endPoint y: 481, distance: 18.2
click at [779, 475] on div "Your Packaging Package Type * Case(s) Envelope PAK Skid(s) Your Packaging 1 Qua…" at bounding box center [546, 482] width 983 height 34
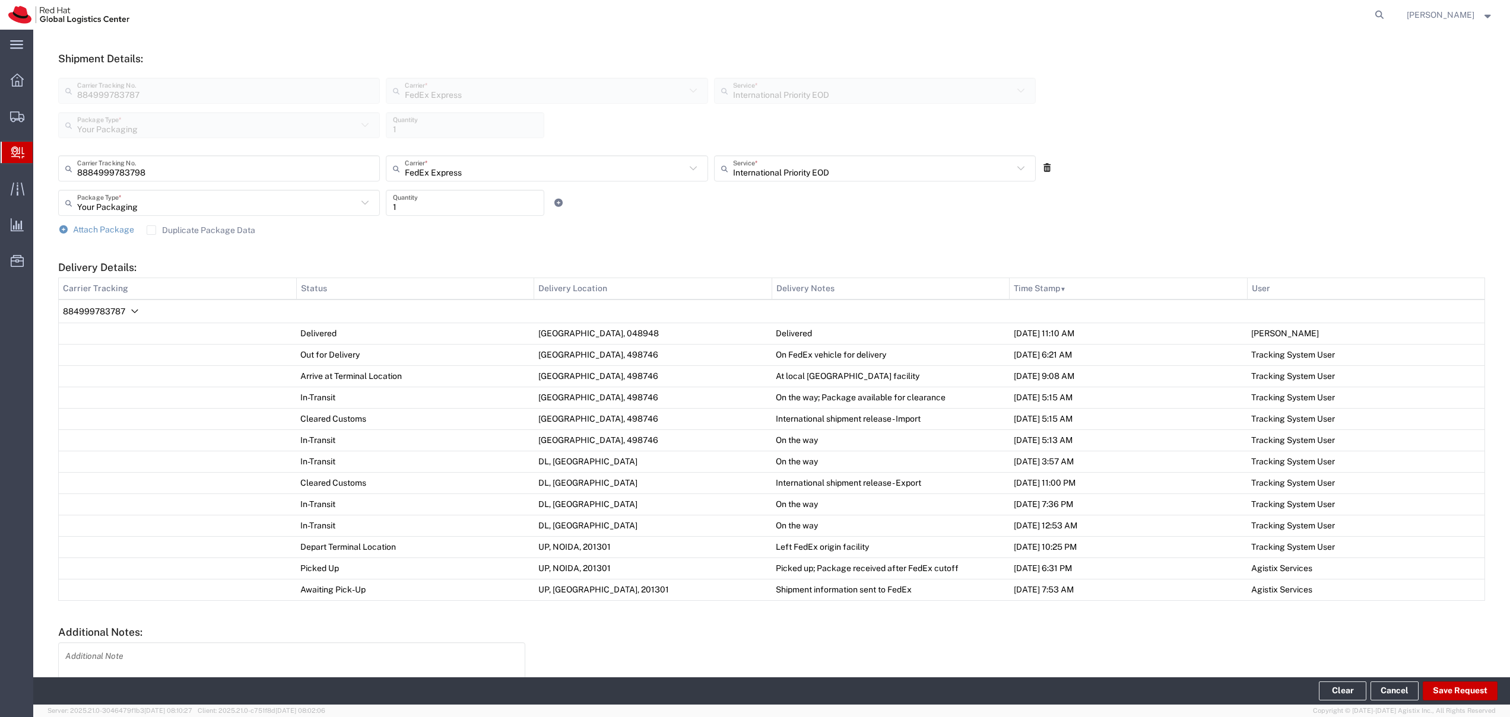
scroll to position [435, 0]
click at [1458, 693] on button "Save Request" at bounding box center [1459, 691] width 75 height 19
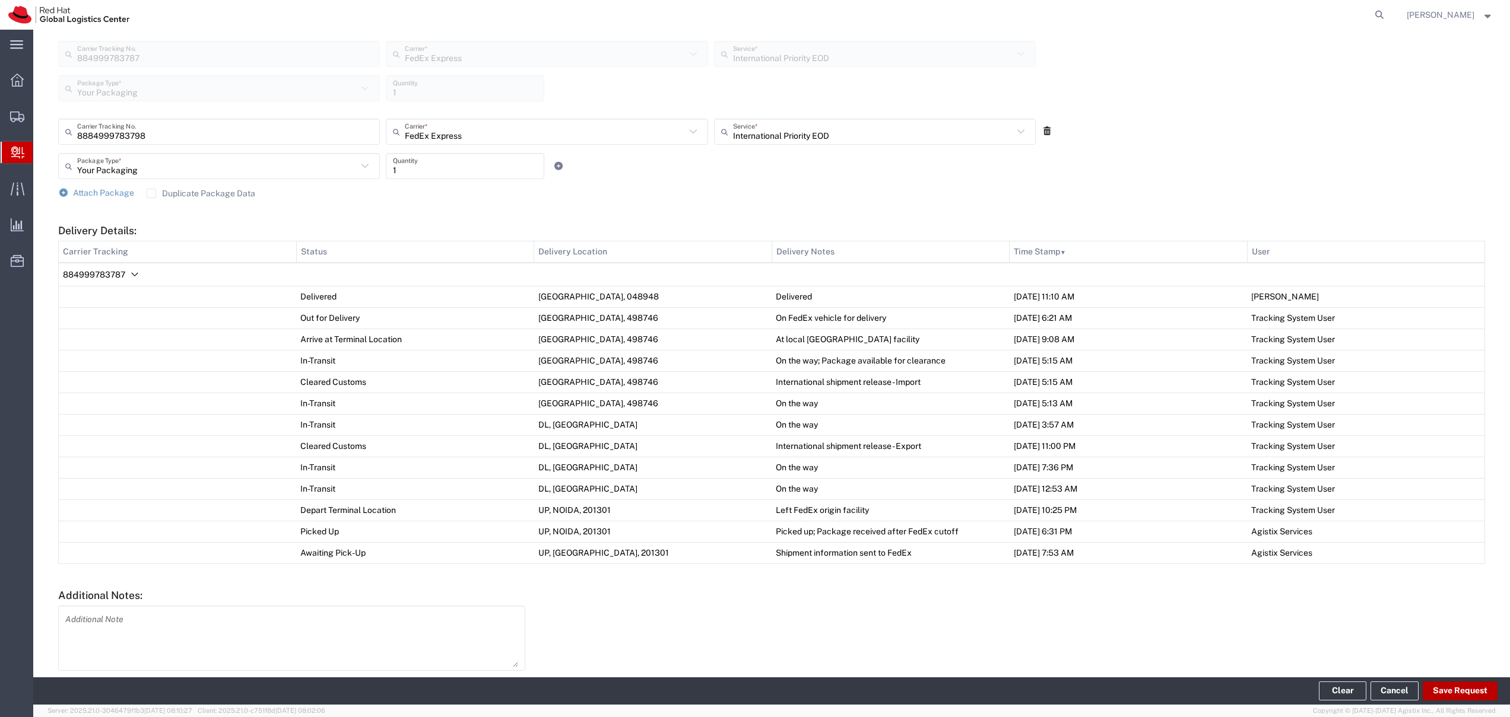
scroll to position [486, 0]
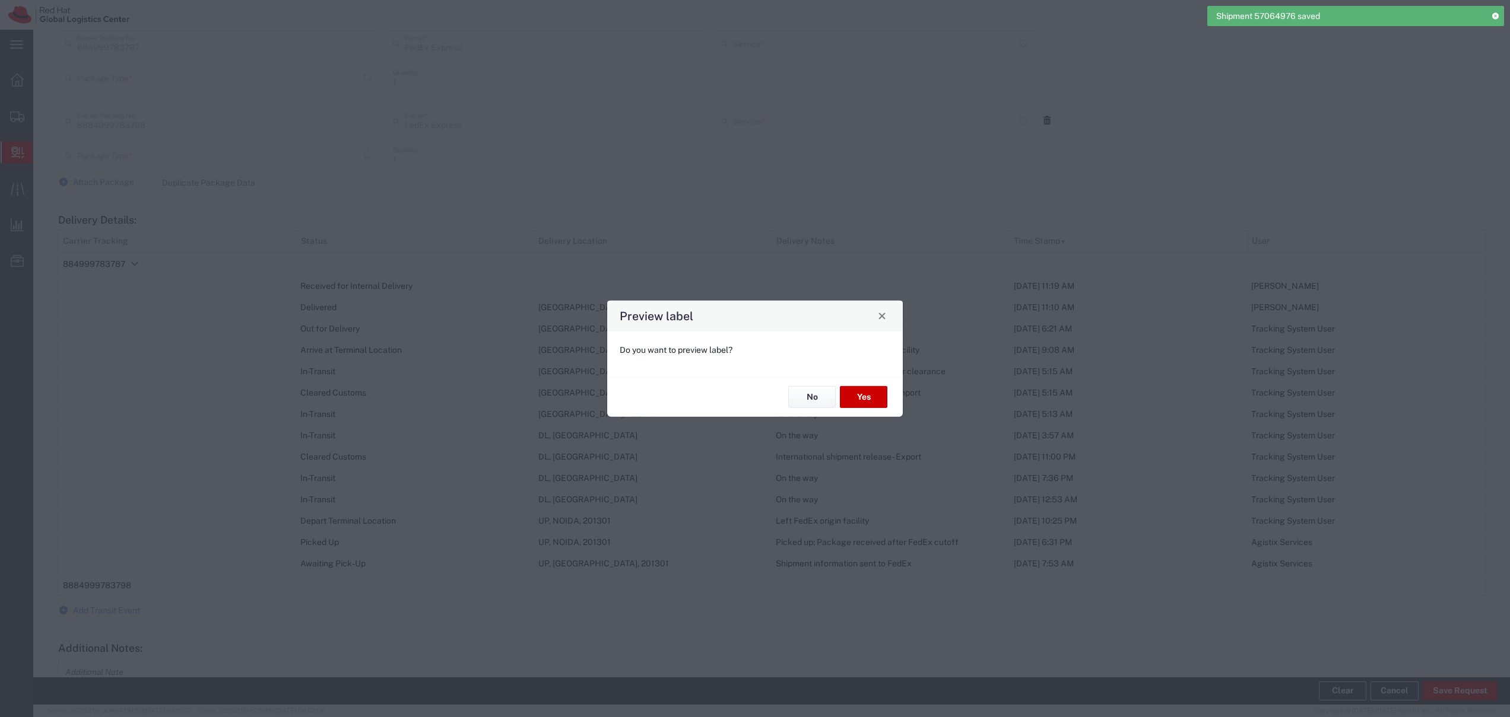
type input "Your Packaging"
type input "International Priority EOD"
type input "Your Packaging"
type input "International Priority EOD"
click at [814, 401] on button "No" at bounding box center [811, 397] width 47 height 22
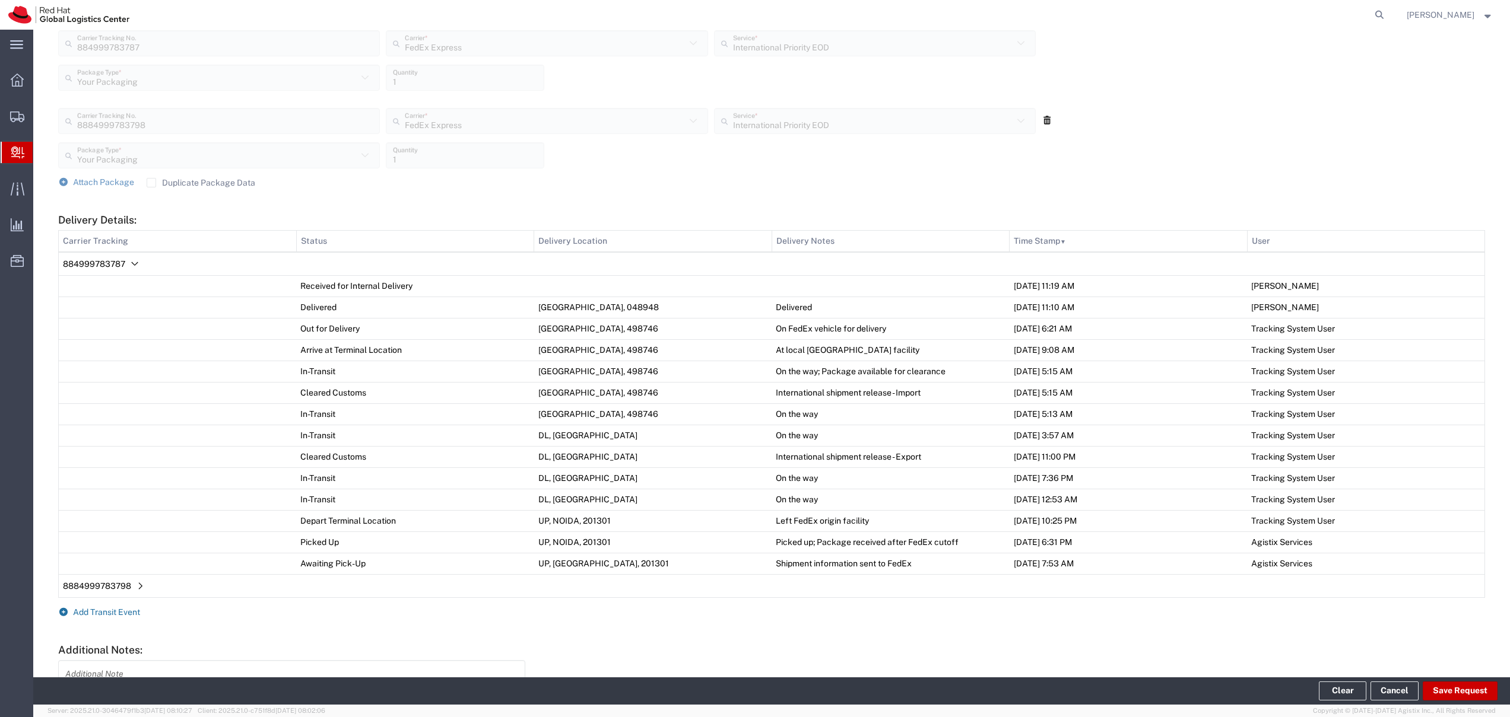
click at [115, 613] on span "Add Transit Event" at bounding box center [106, 612] width 67 height 9
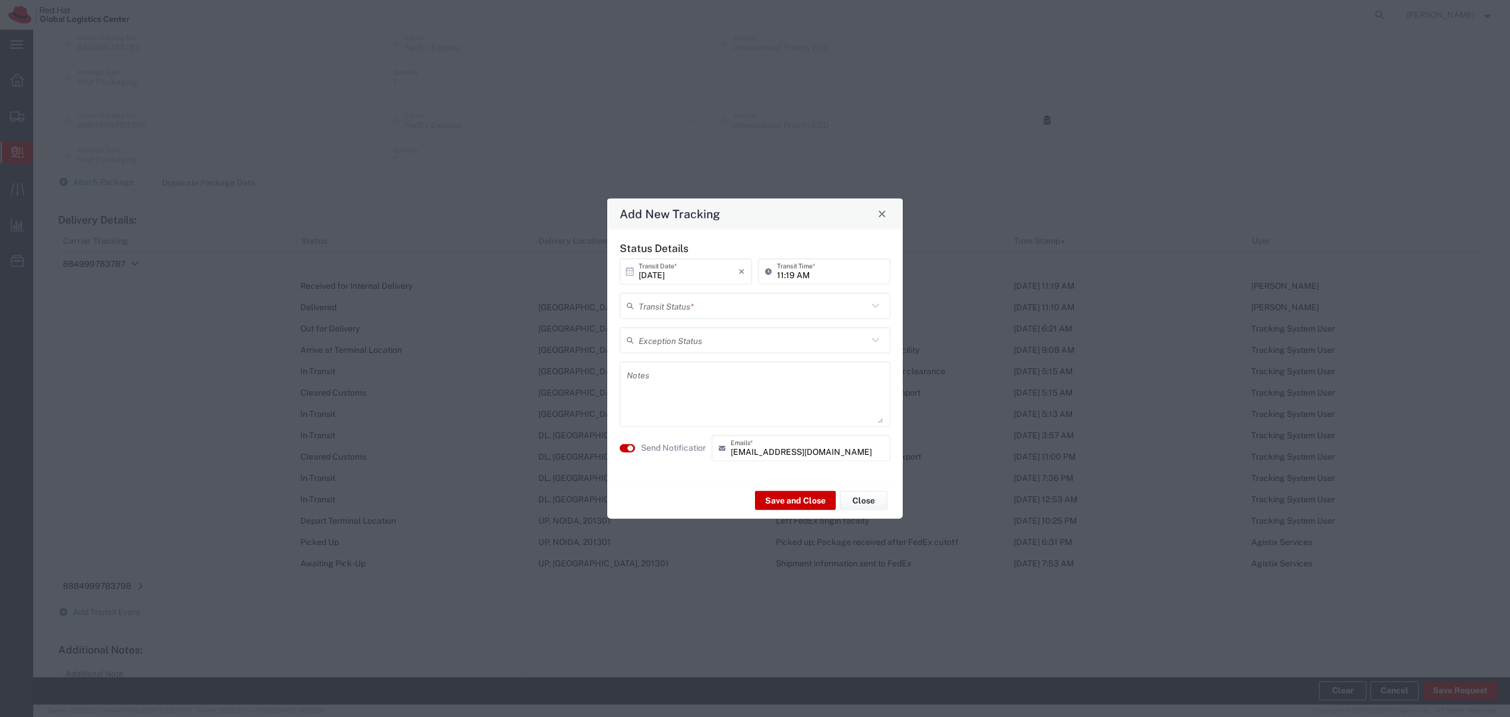
click at [732, 309] on input "text" at bounding box center [753, 306] width 229 height 21
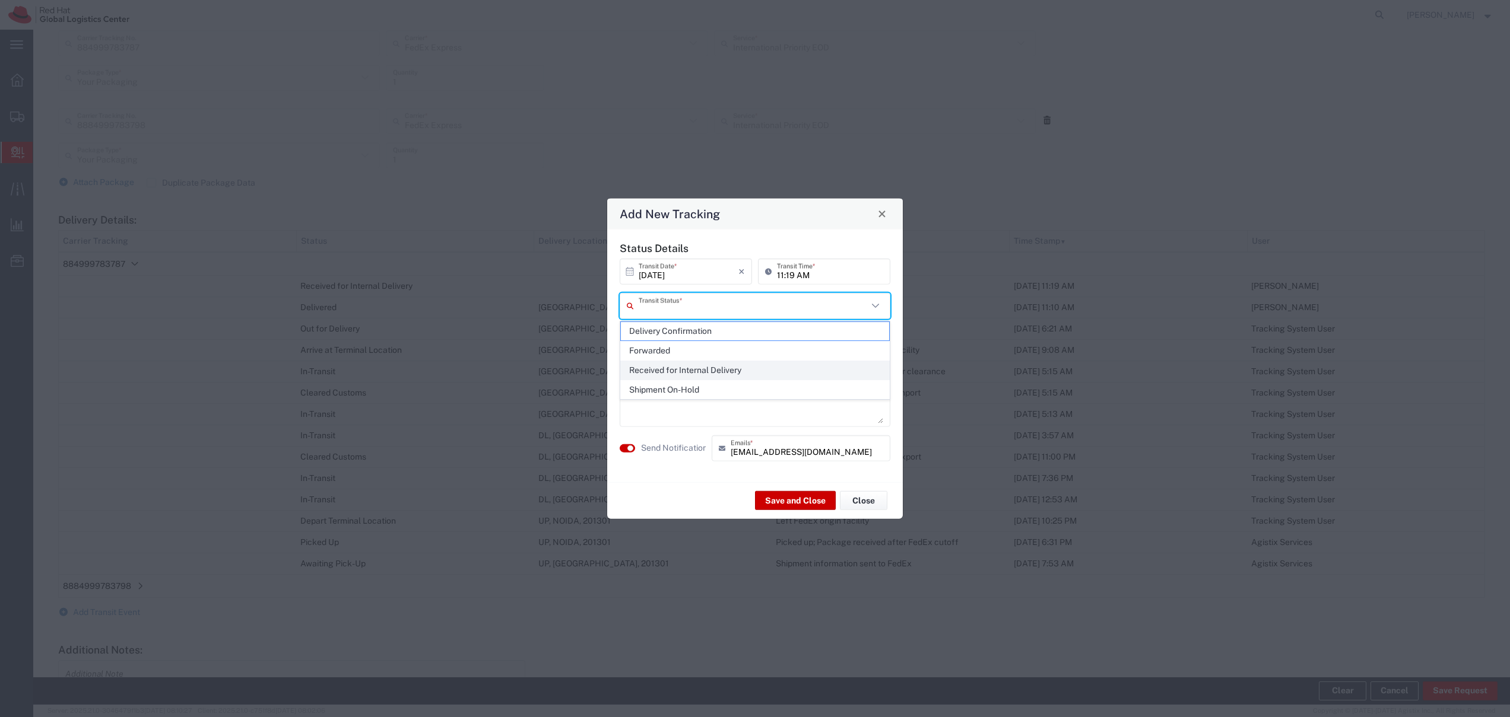
click at [710, 365] on span "Received for Internal Delivery" at bounding box center [755, 370] width 268 height 18
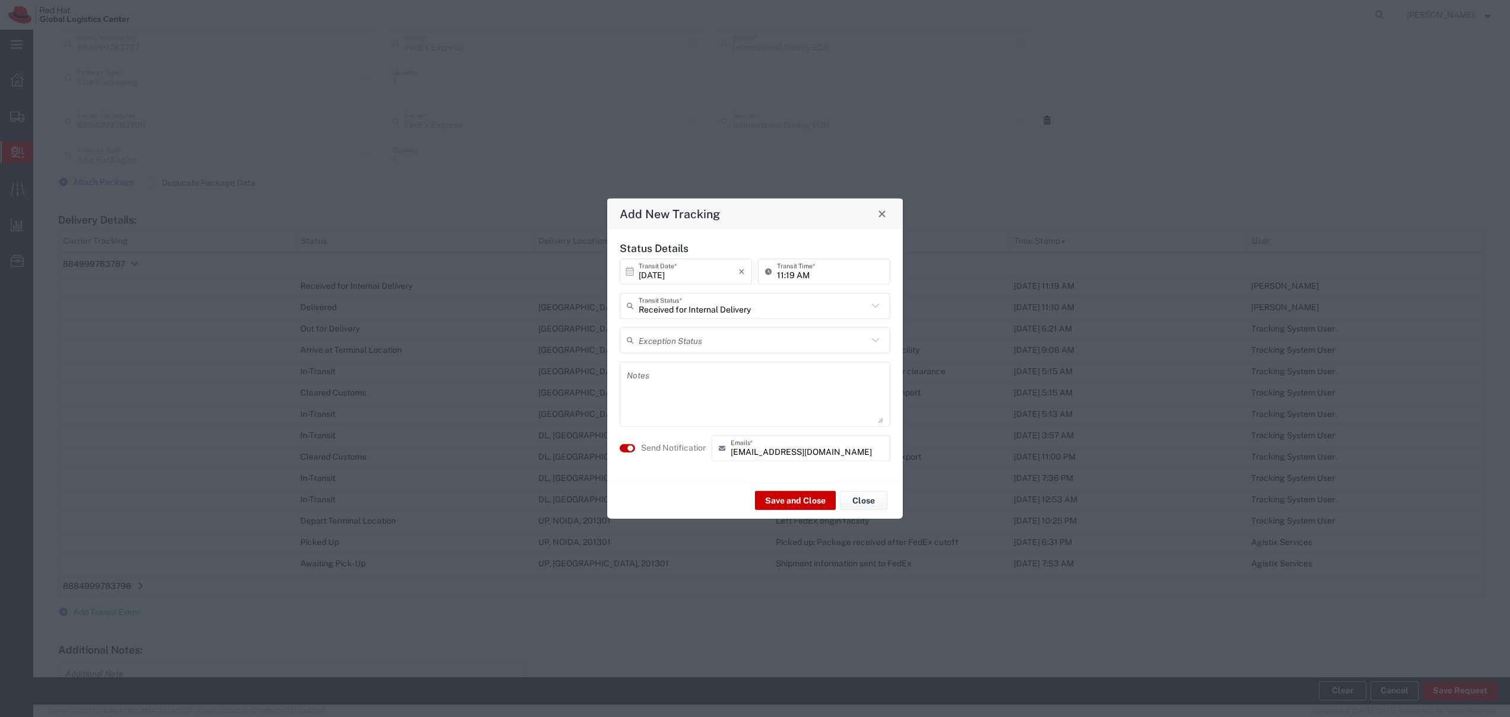
click at [707, 310] on input "Received for Internal Delivery" at bounding box center [753, 306] width 229 height 21
click at [706, 385] on span "Shipment On-Hold" at bounding box center [755, 390] width 268 height 18
type input "Shipment On-Hold"
click at [710, 387] on textarea at bounding box center [755, 394] width 256 height 58
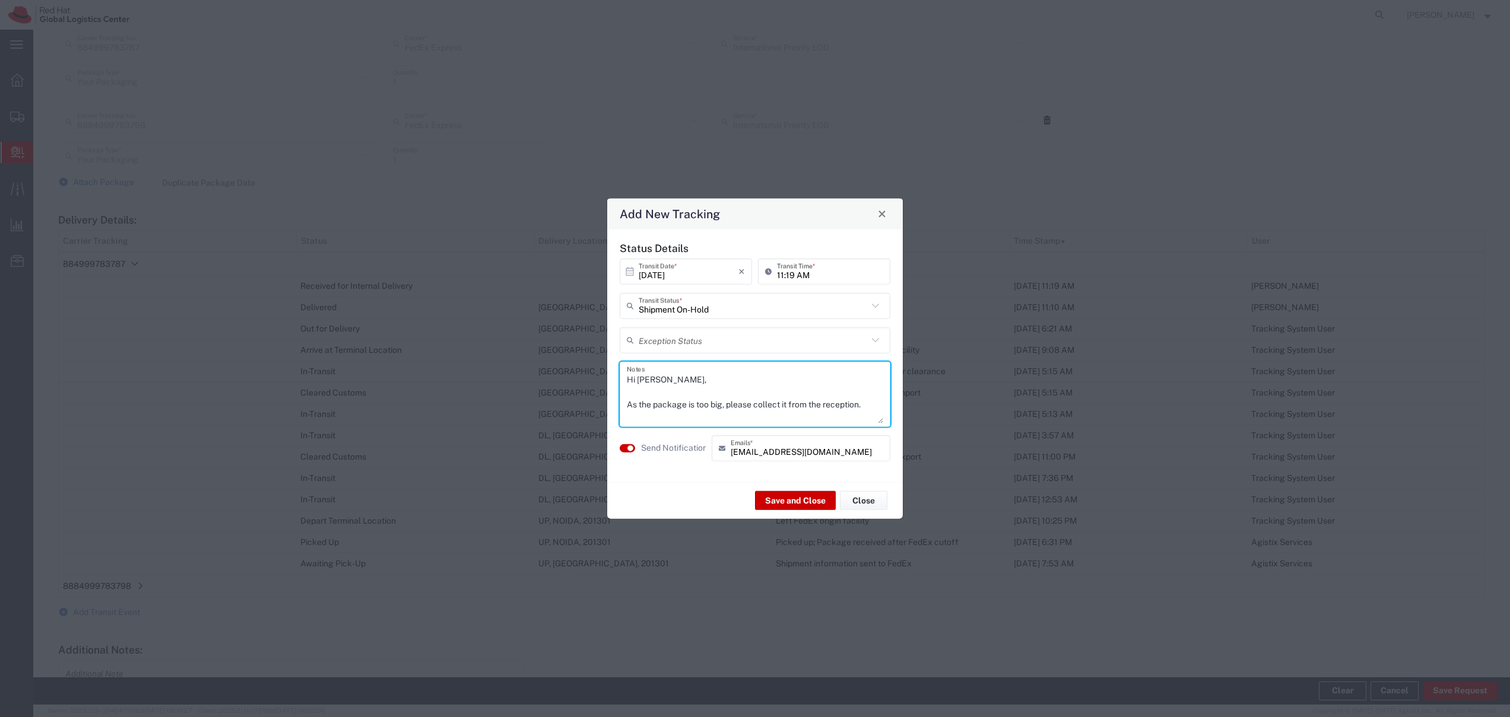
scroll to position [11, 0]
type textarea "Hi [PERSON_NAME], As the package is too big, please collect it from the recepti…"
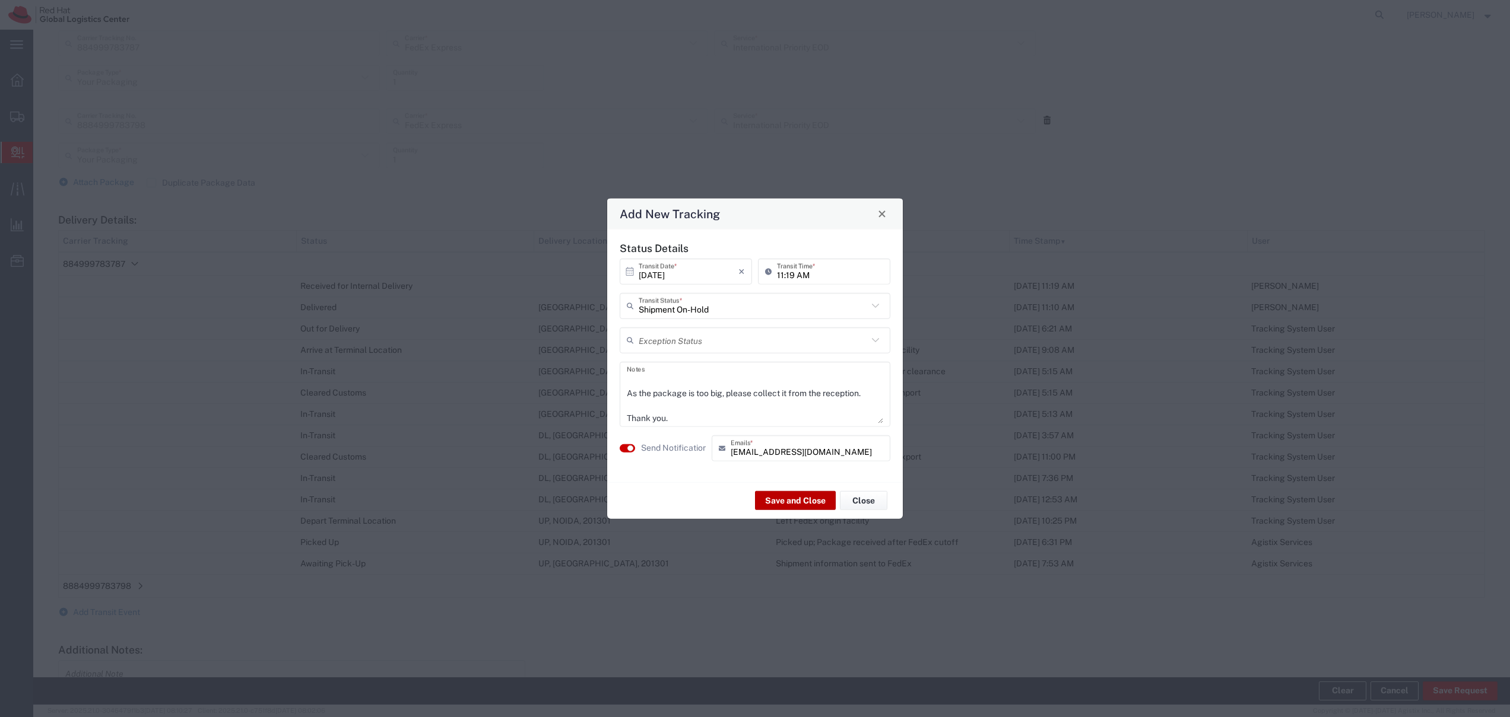
click at [789, 504] on button "Save and Close" at bounding box center [795, 500] width 81 height 19
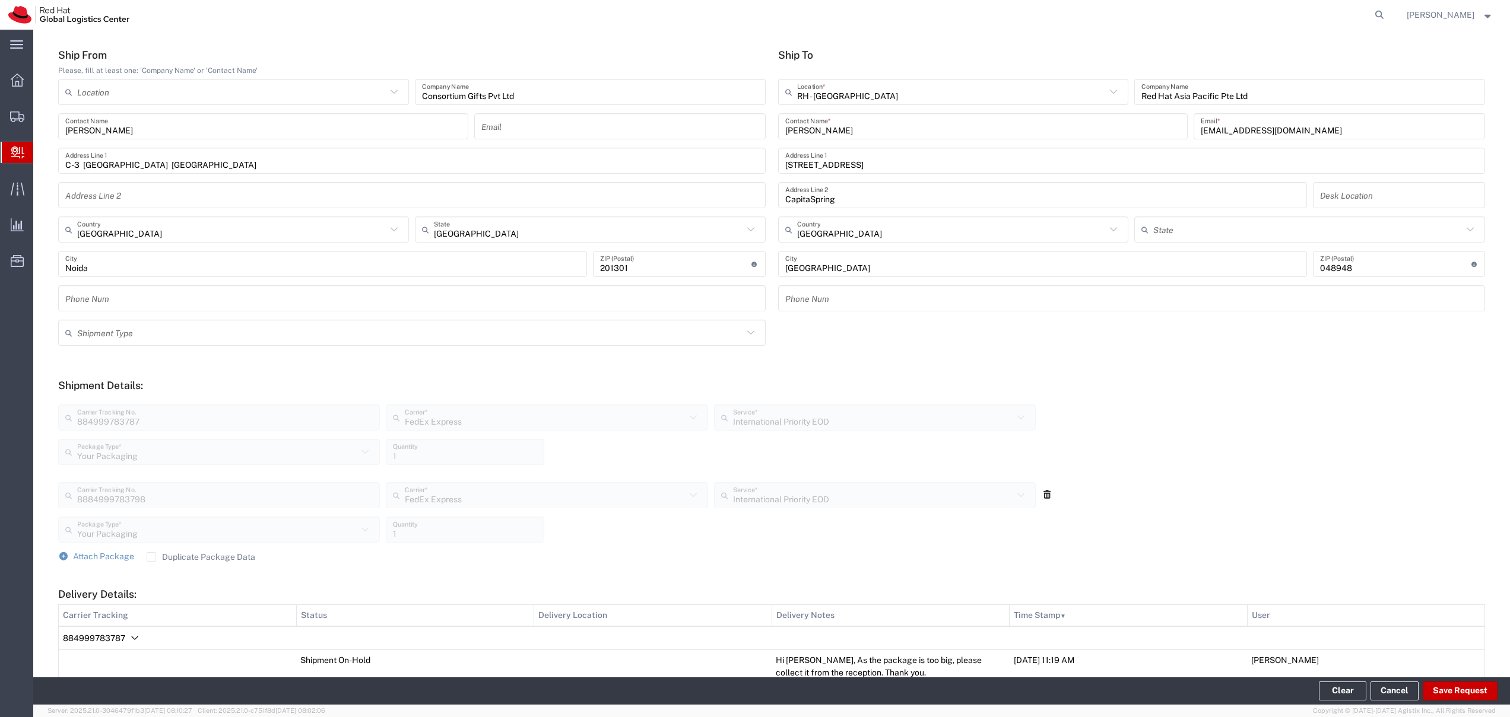
scroll to position [0, 0]
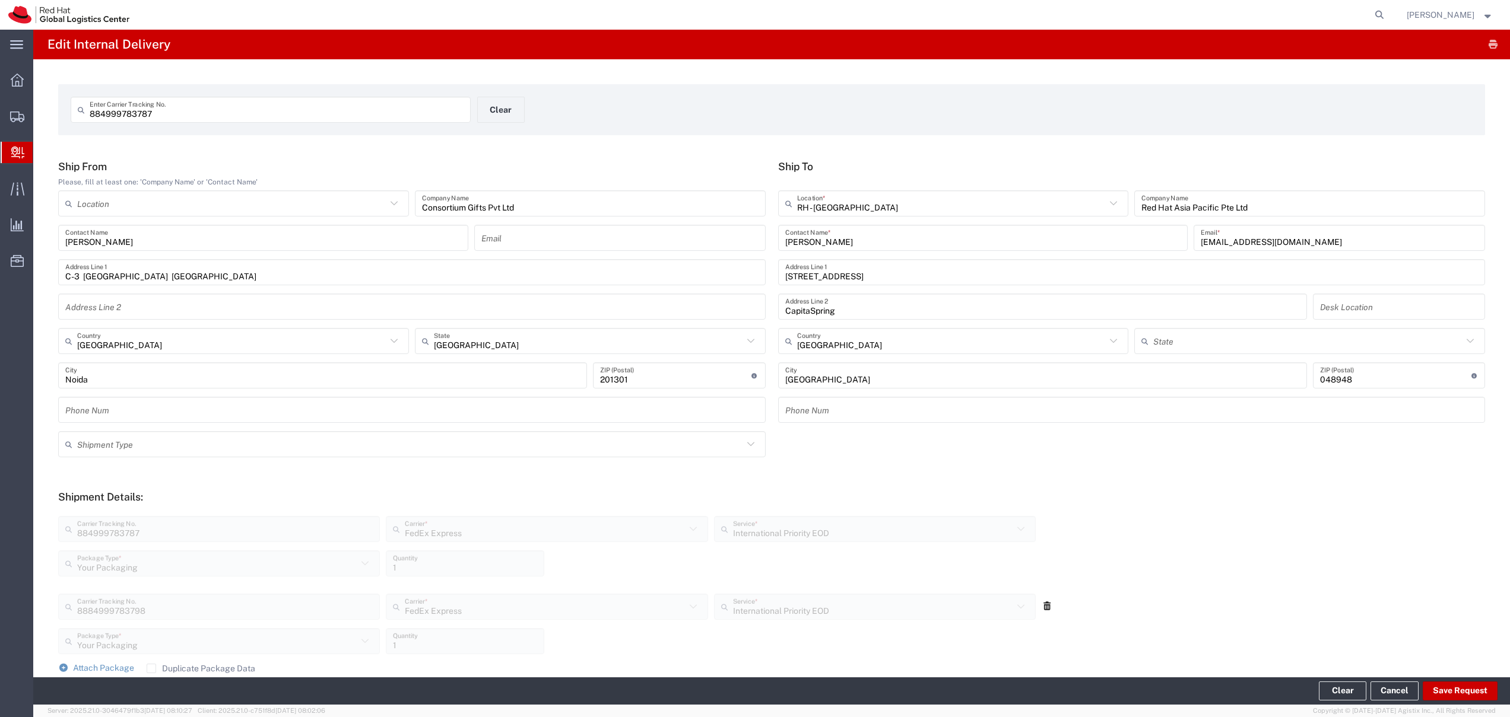
click at [42, 155] on span "Internal Delivery" at bounding box center [37, 153] width 9 height 24
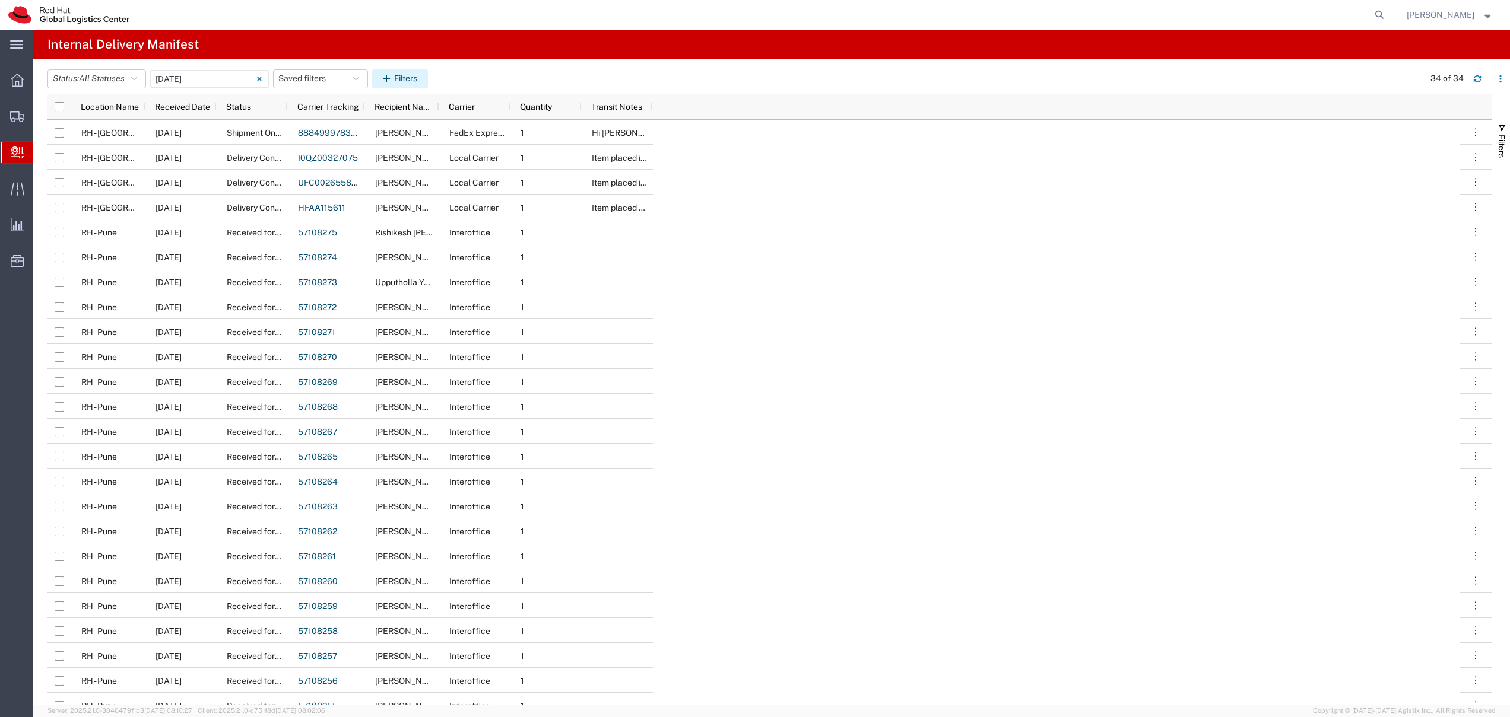
click at [399, 78] on button "Filters" at bounding box center [400, 78] width 56 height 19
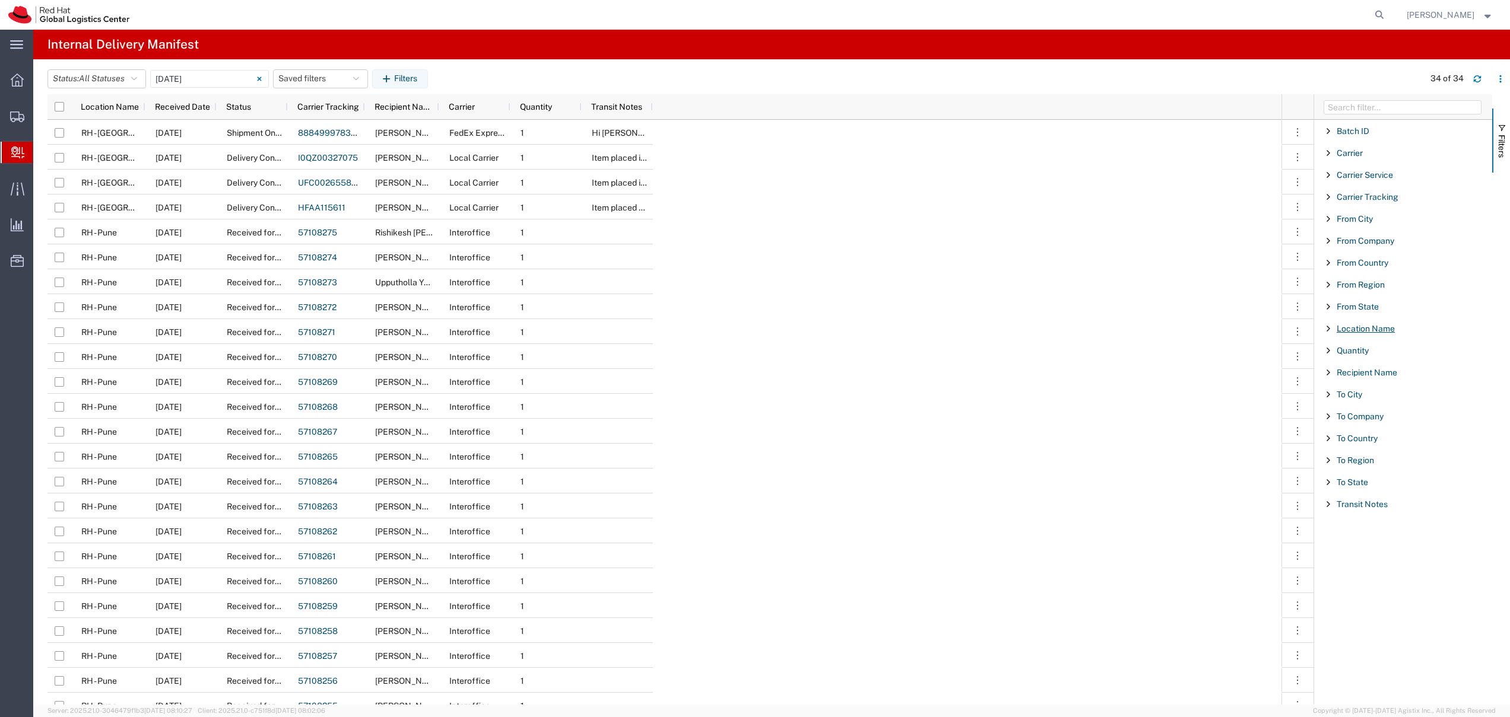
click at [1342, 329] on span "Location Name" at bounding box center [1365, 328] width 58 height 9
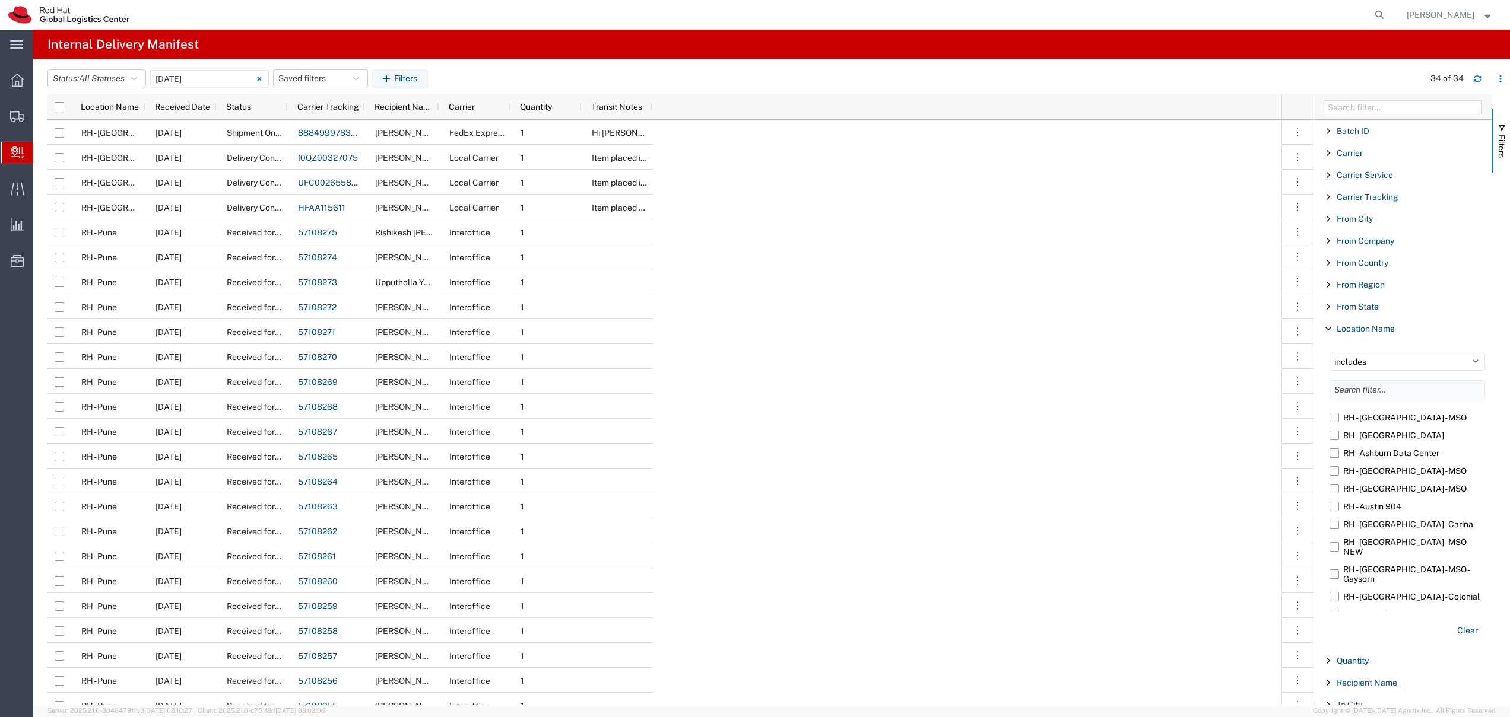
click at [1368, 387] on input "Filter List 18 Filters" at bounding box center [1406, 389] width 155 height 19
type input "a"
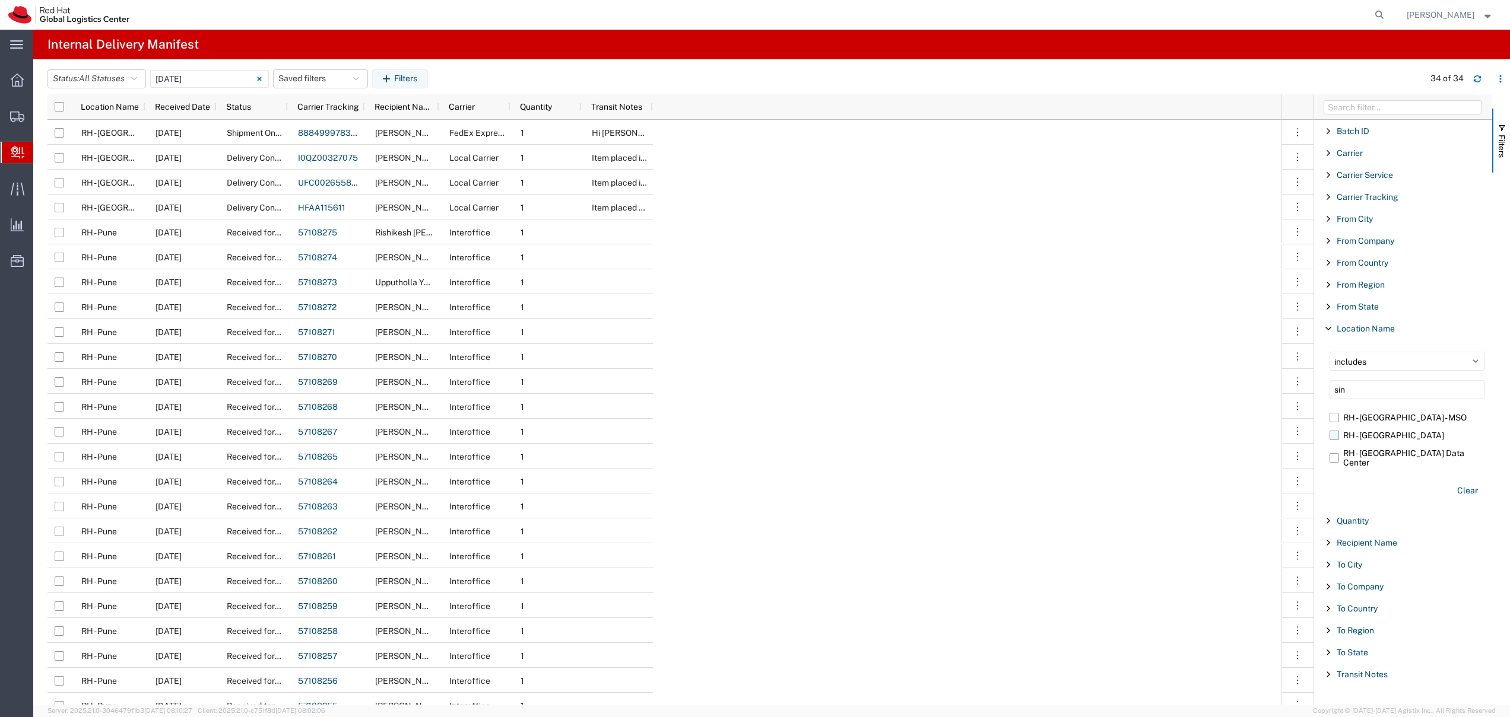
type input "sin"
click at [1336, 434] on label "RH - [GEOGRAPHIC_DATA]" at bounding box center [1406, 436] width 155 height 18
click at [0, 0] on input "RH - [GEOGRAPHIC_DATA]" at bounding box center [0, 0] width 0 height 0
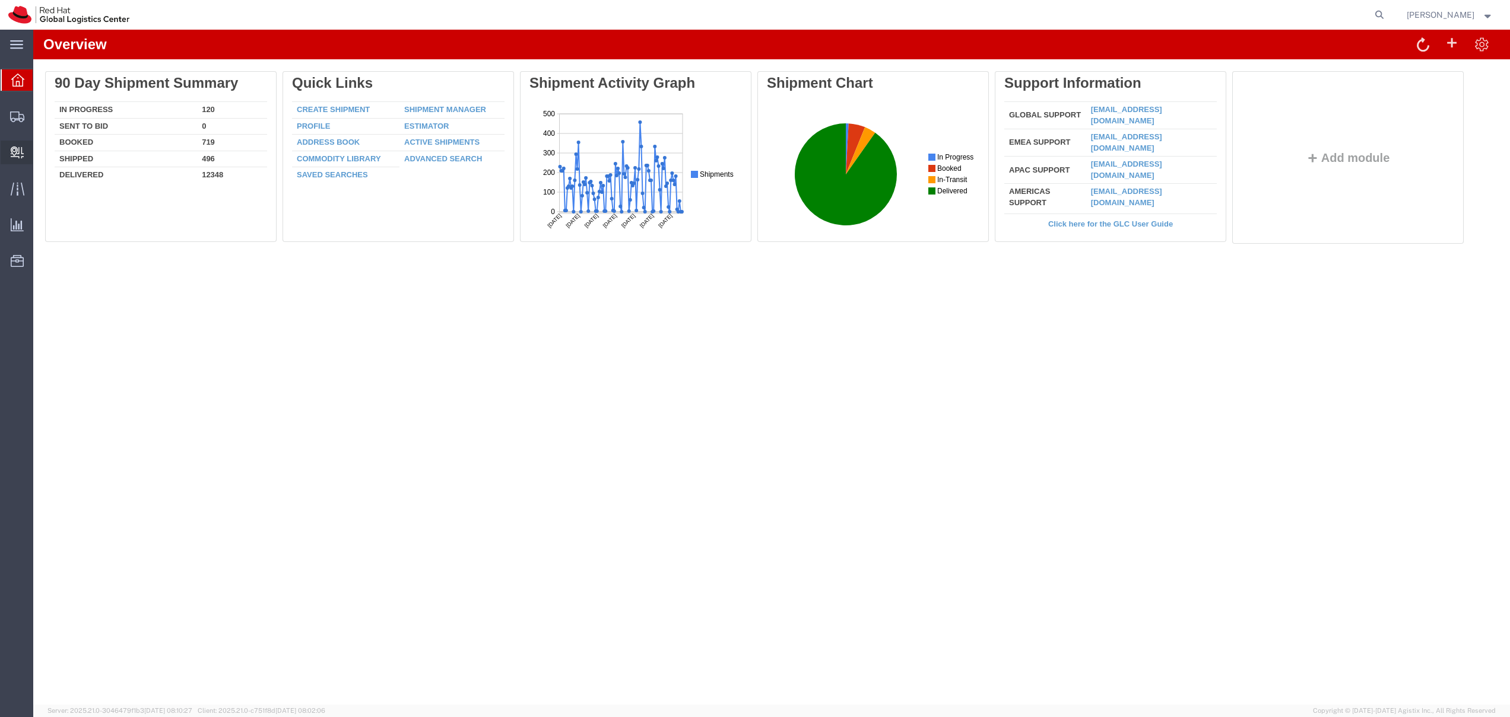
click at [41, 150] on span "Internal Delivery" at bounding box center [37, 153] width 8 height 24
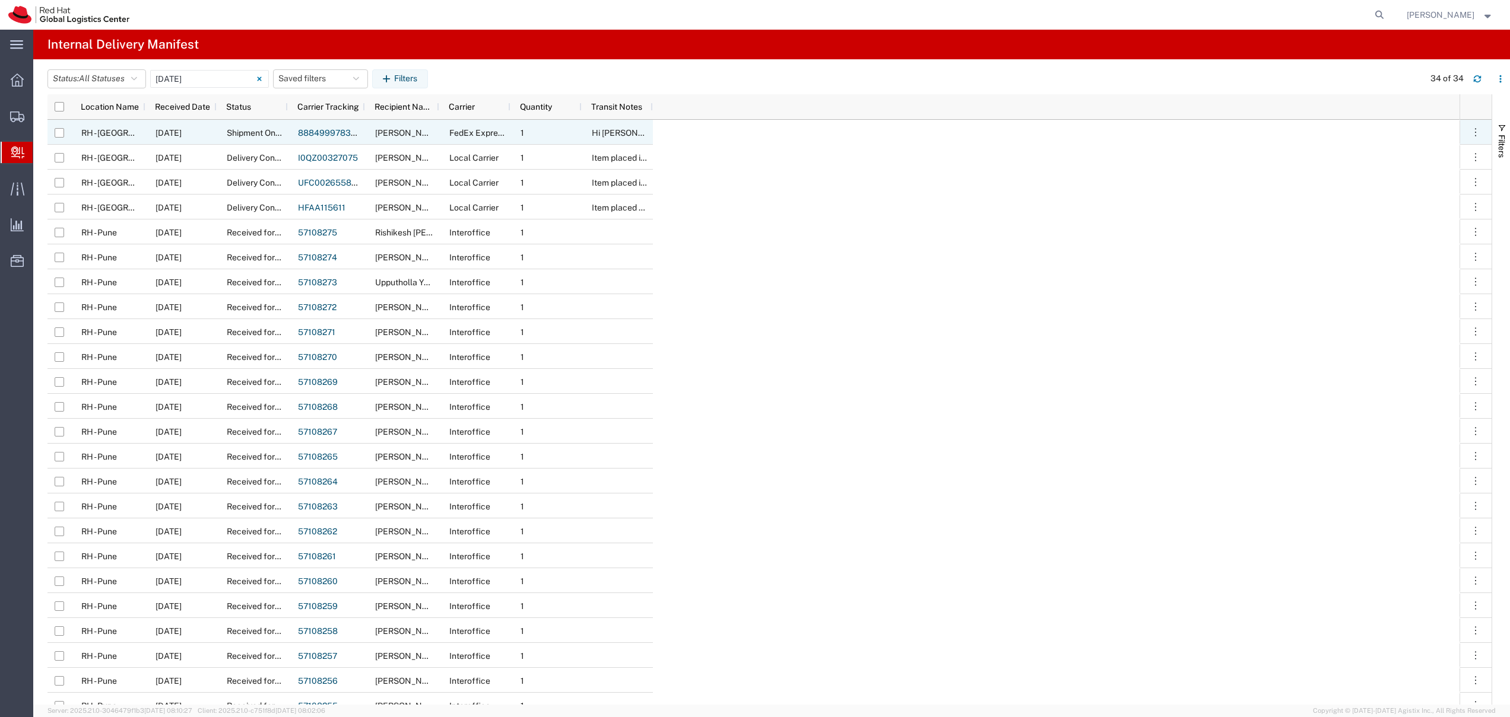
click at [110, 134] on span "RH - [GEOGRAPHIC_DATA]" at bounding box center [131, 132] width 101 height 9
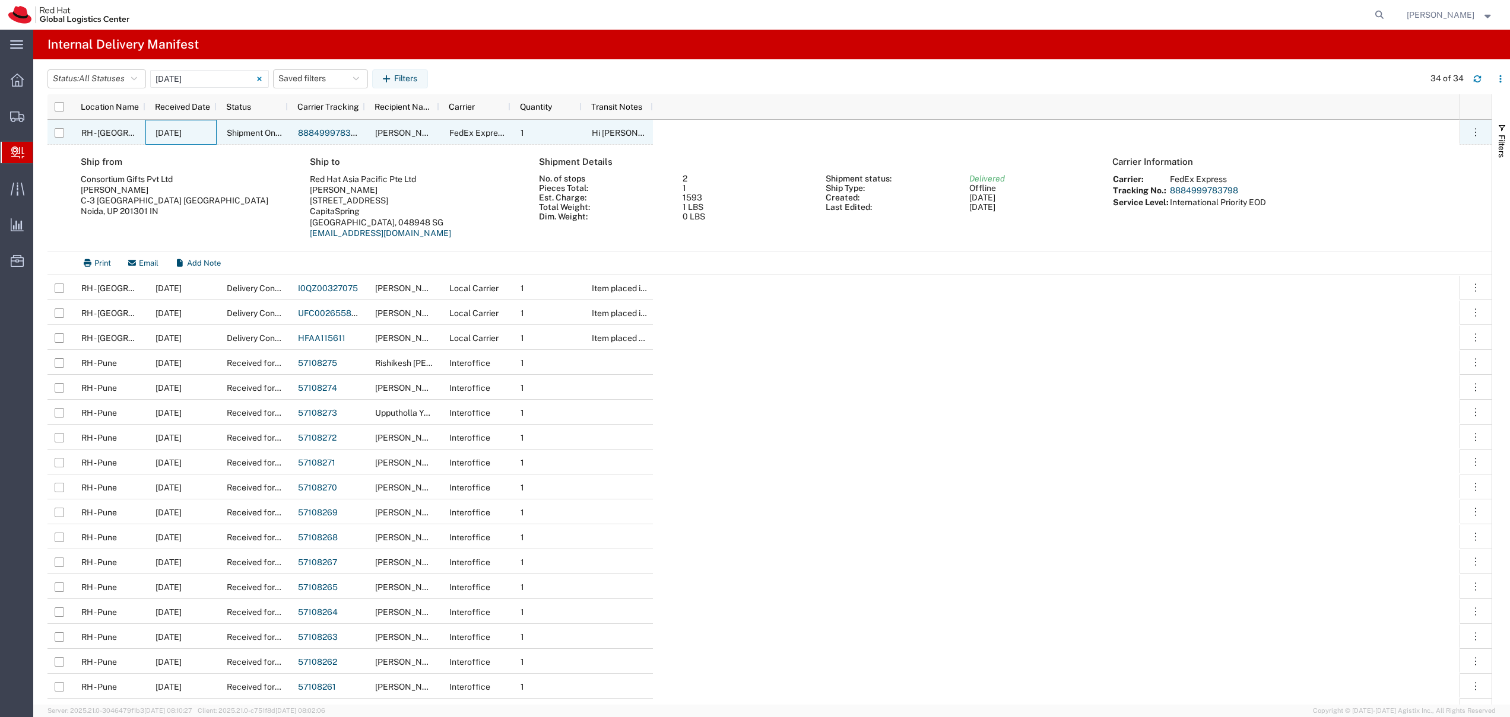
click at [182, 129] on span "[DATE]" at bounding box center [168, 132] width 26 height 9
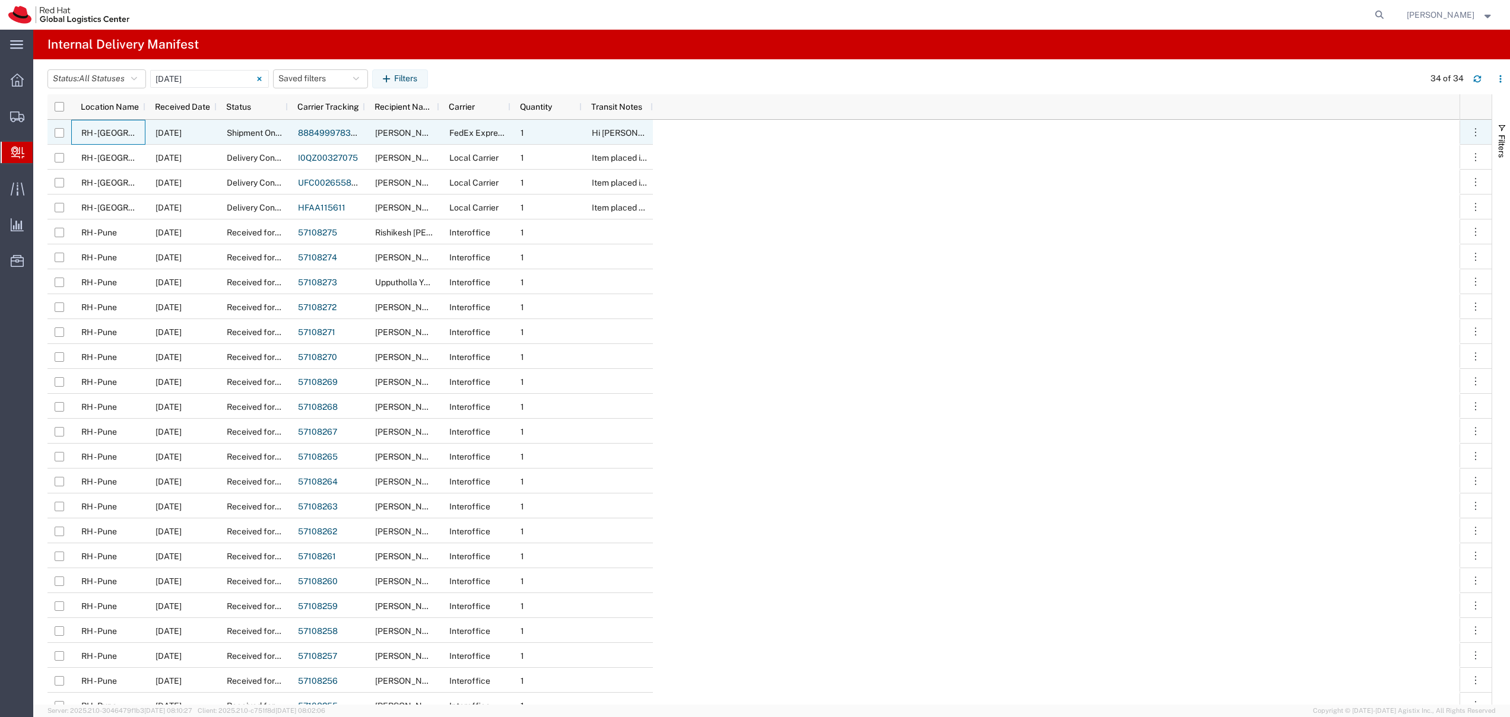
click at [116, 129] on span "RH - [GEOGRAPHIC_DATA]" at bounding box center [131, 132] width 101 height 9
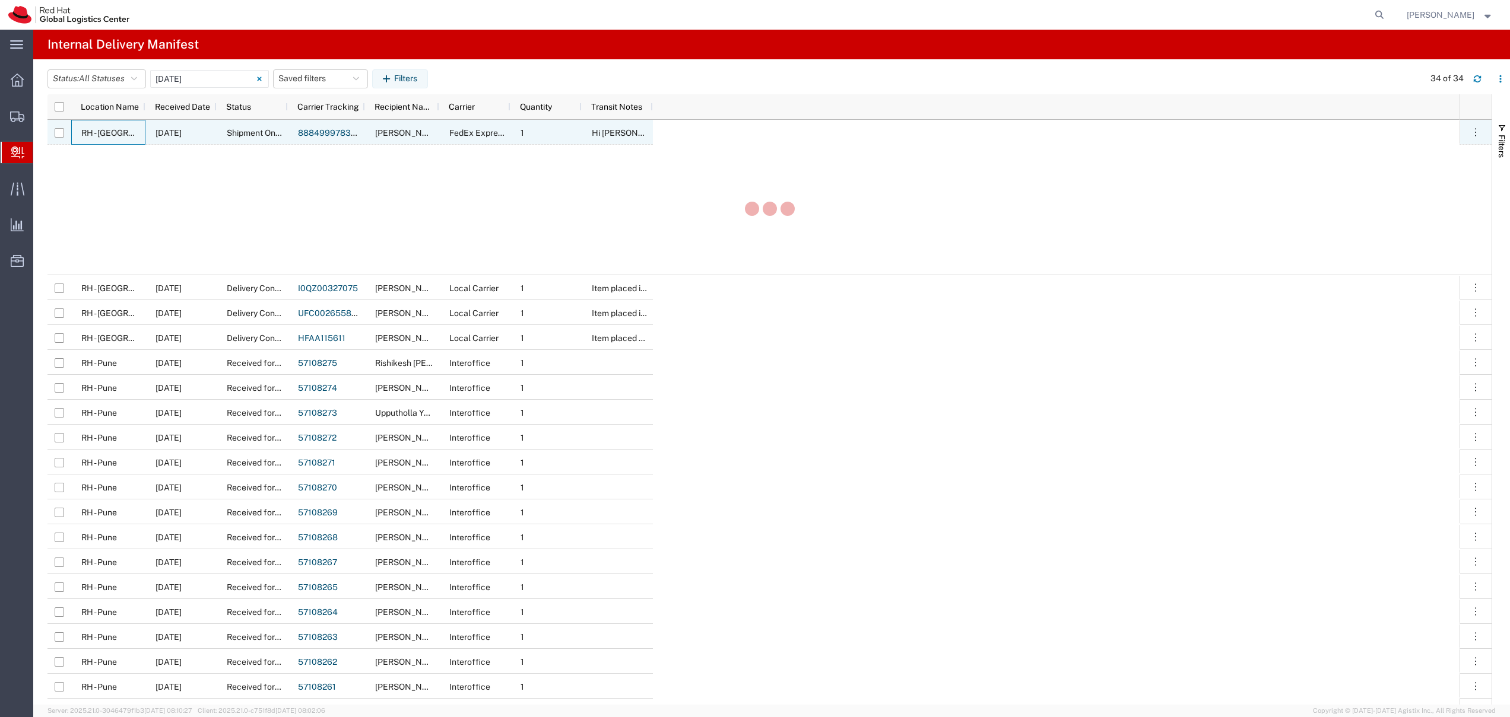
click at [110, 129] on span "RH - [GEOGRAPHIC_DATA]" at bounding box center [131, 132] width 101 height 9
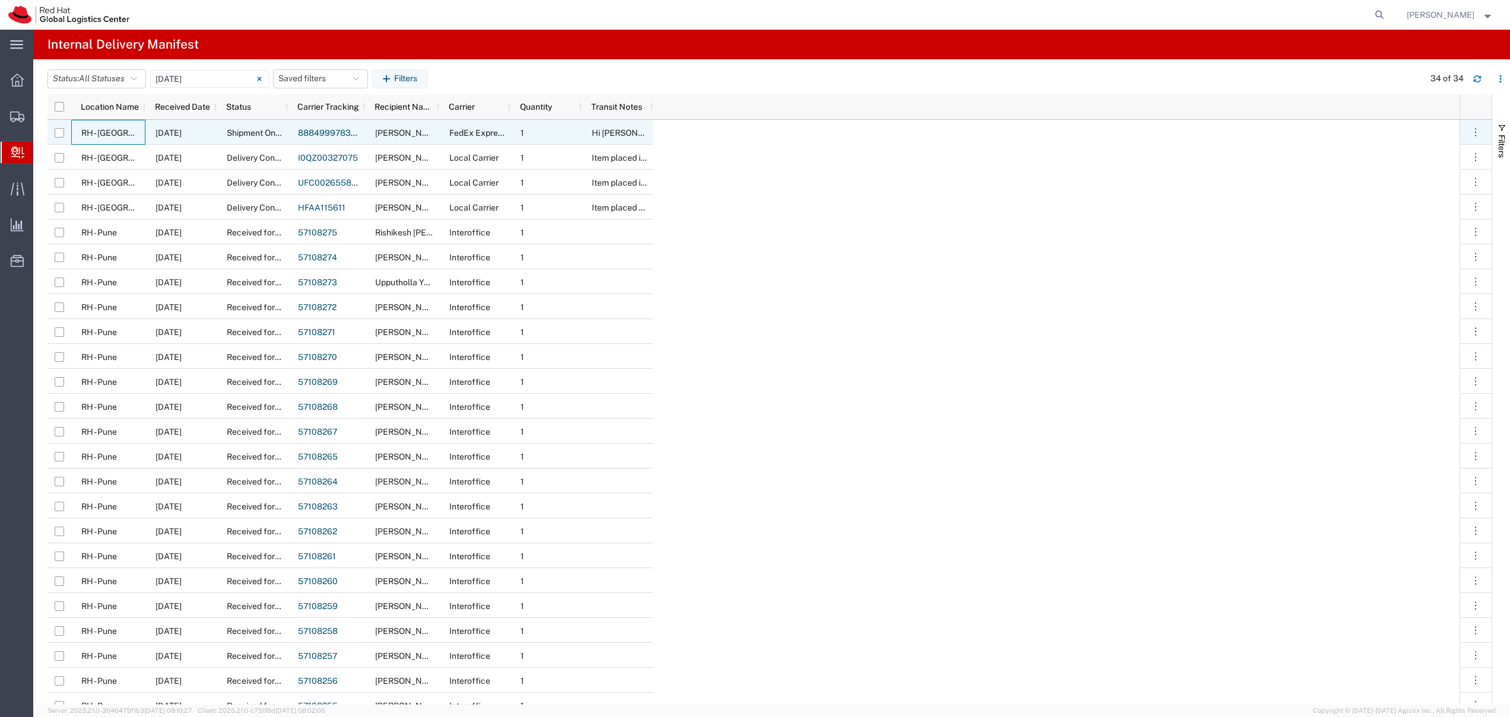
click at [110, 129] on span "RH - [GEOGRAPHIC_DATA]" at bounding box center [131, 132] width 101 height 9
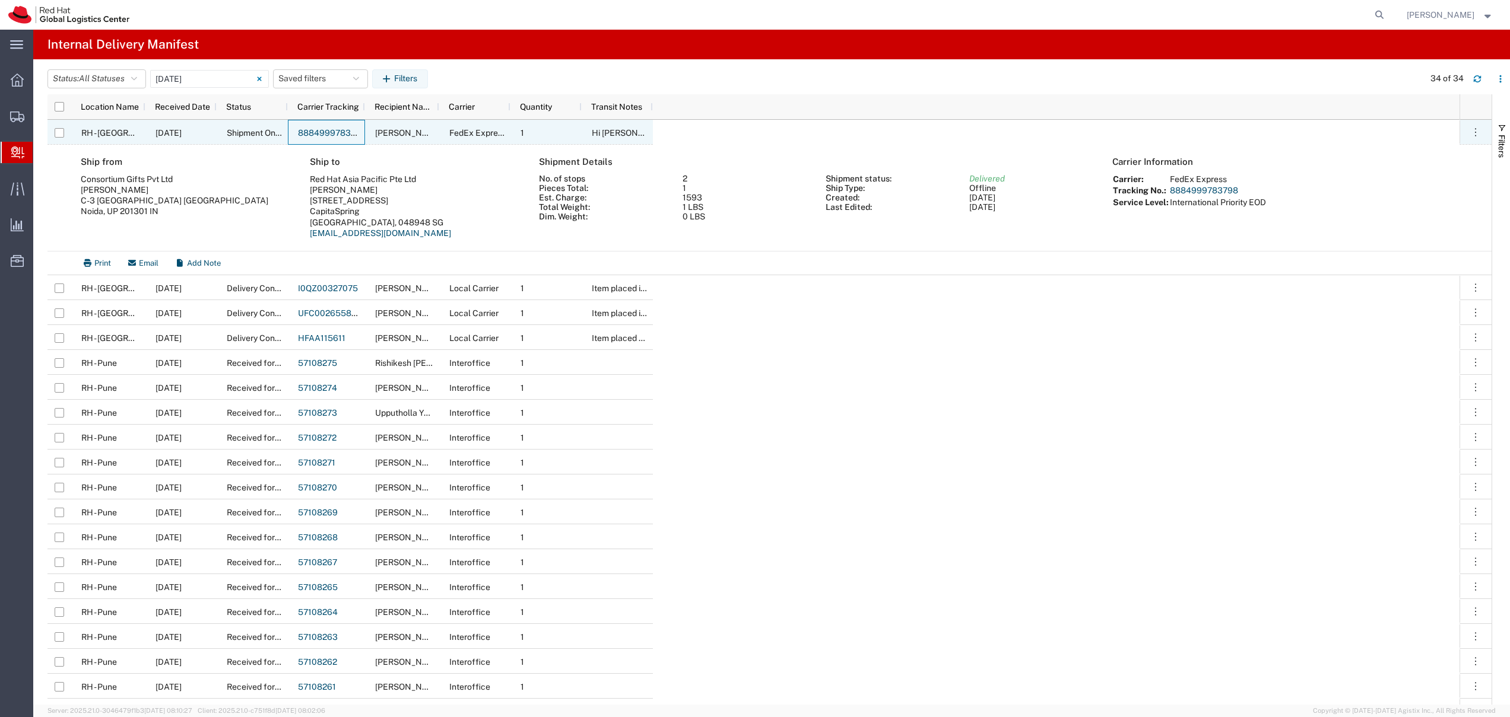
click at [306, 129] on link "8884999783798" at bounding box center [332, 132] width 68 height 9
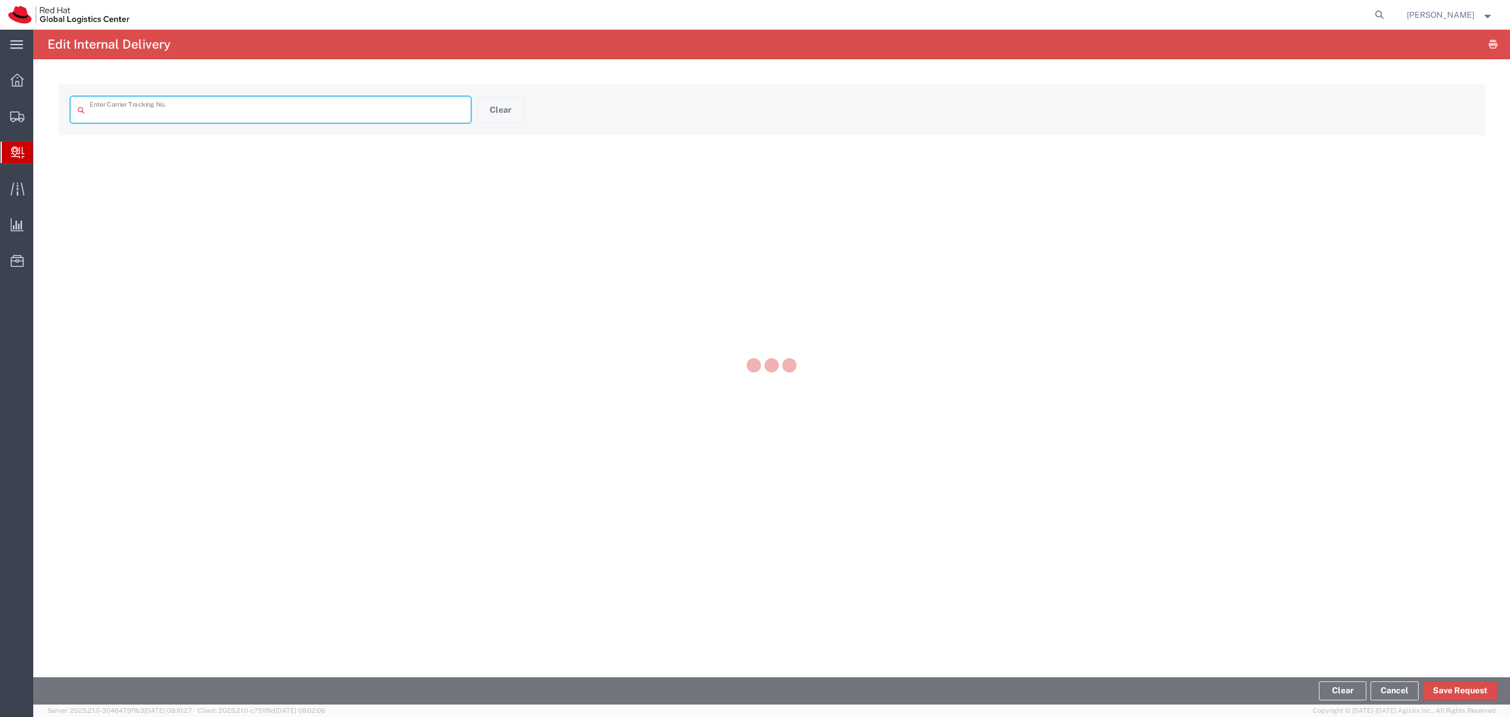
type input "884999783787"
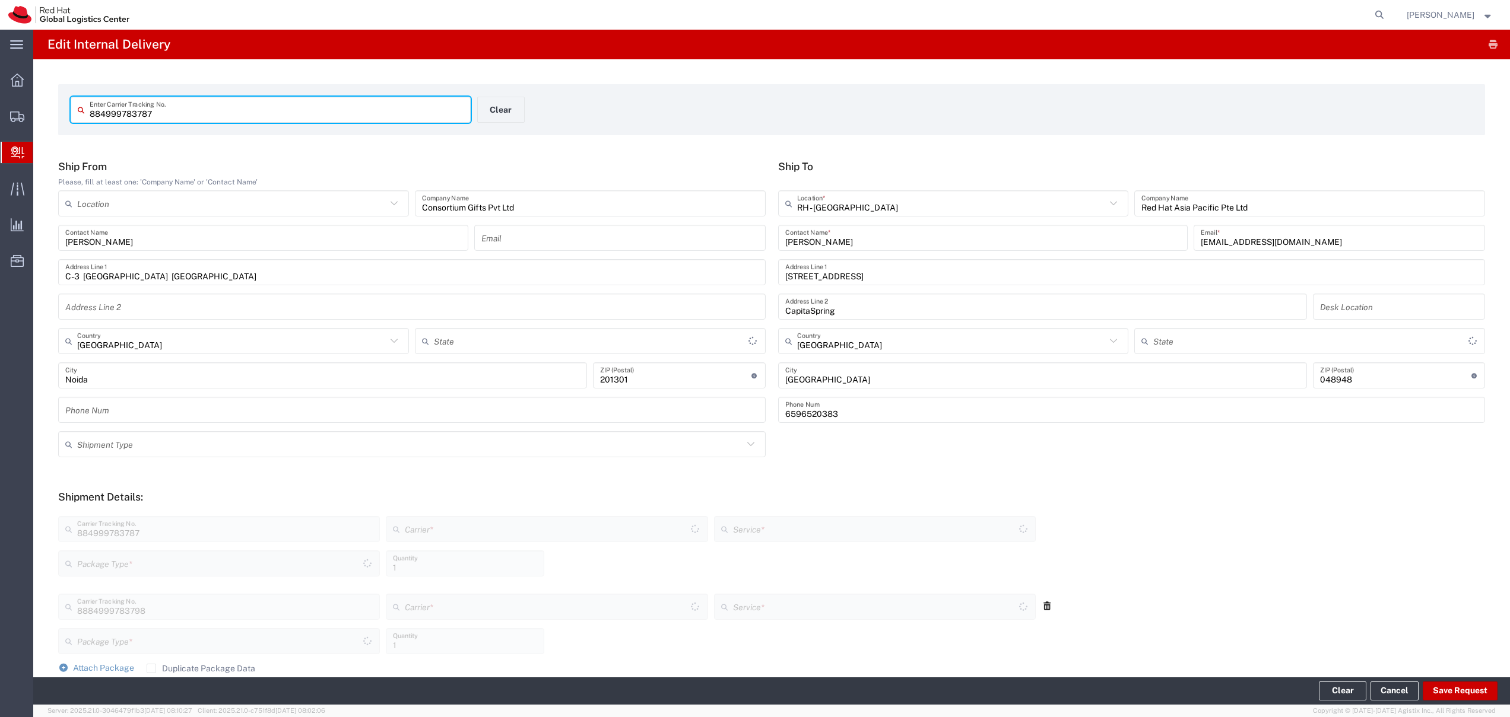
type input "[GEOGRAPHIC_DATA]"
type input "Your Packaging"
type input "International Priority EOD"
type input "FedEx Express"
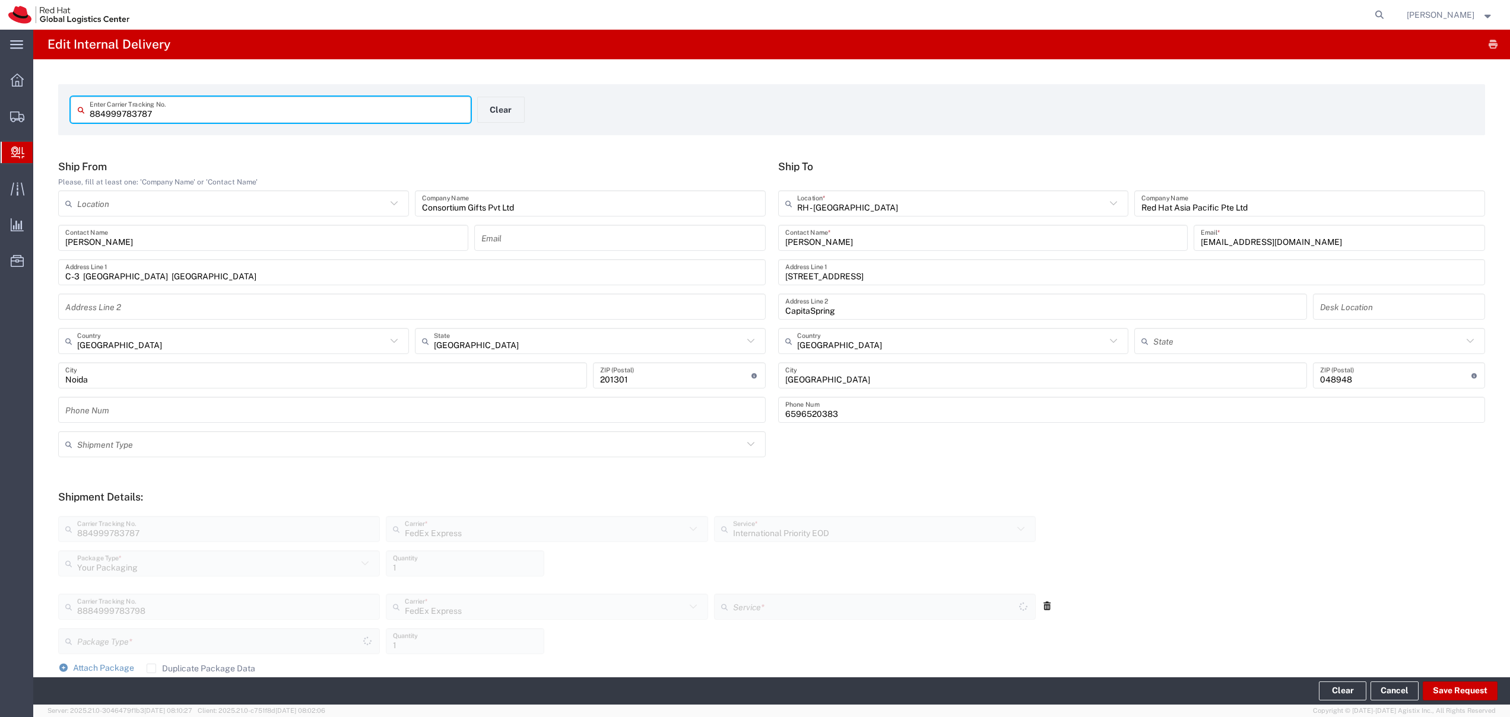
type input "Your Packaging"
type input "International Priority EOD"
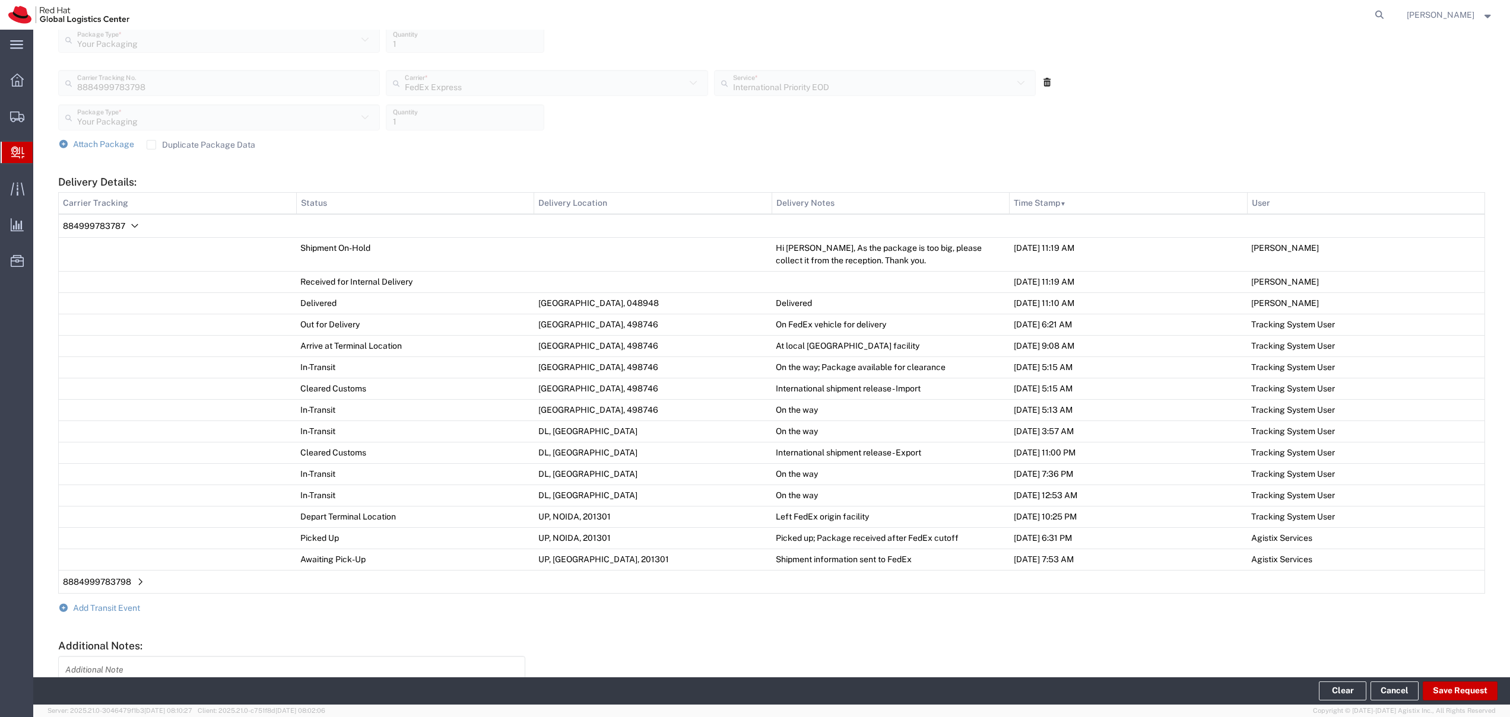
scroll to position [622, 0]
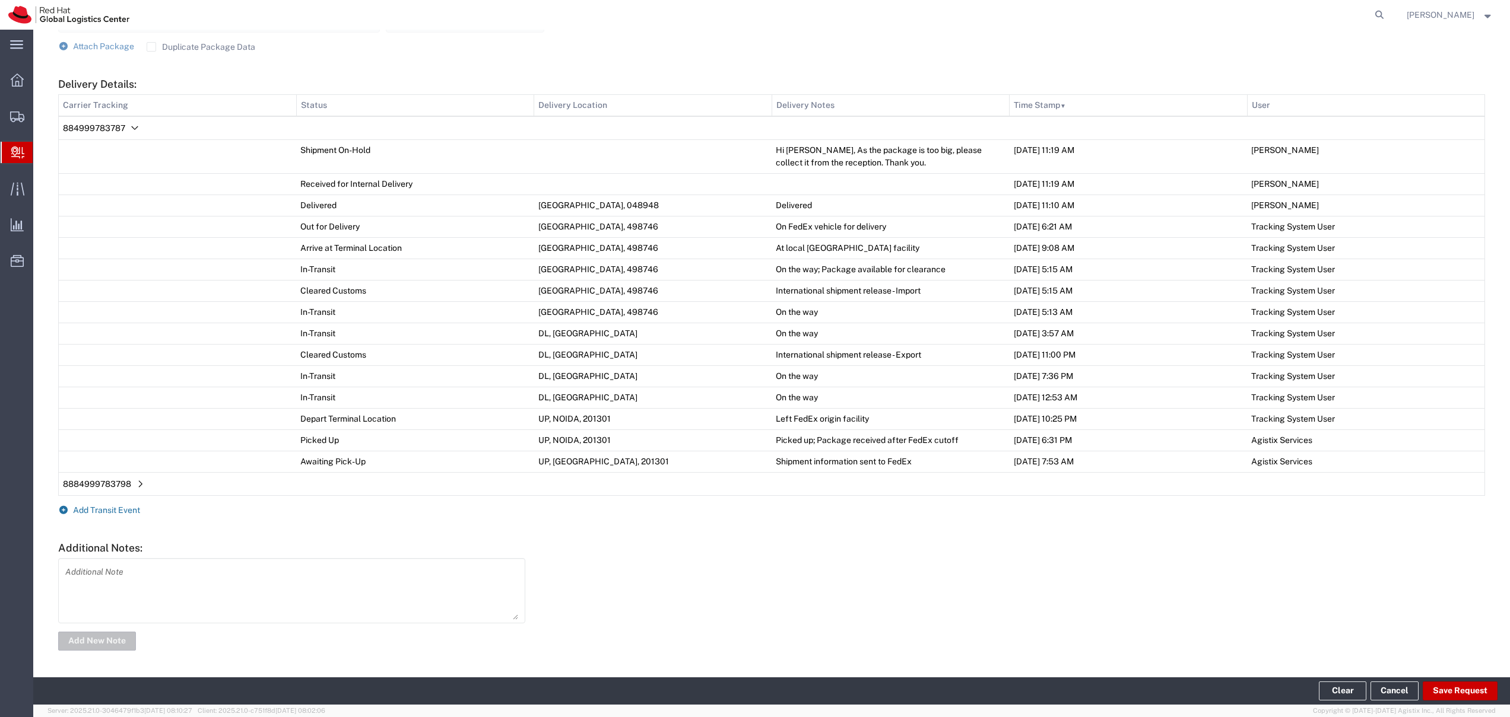
click at [108, 513] on span "Add Transit Event" at bounding box center [106, 510] width 67 height 9
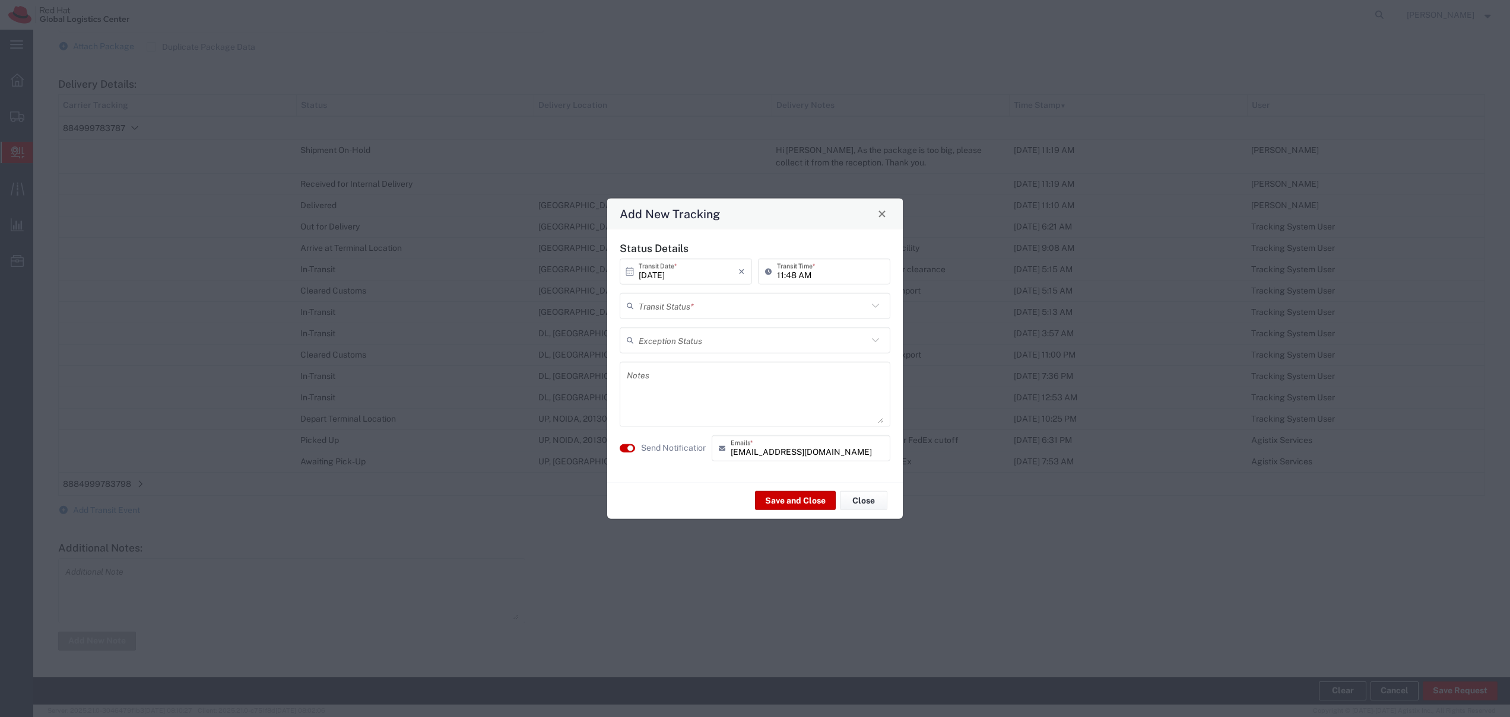
click at [721, 312] on input "text" at bounding box center [753, 306] width 229 height 21
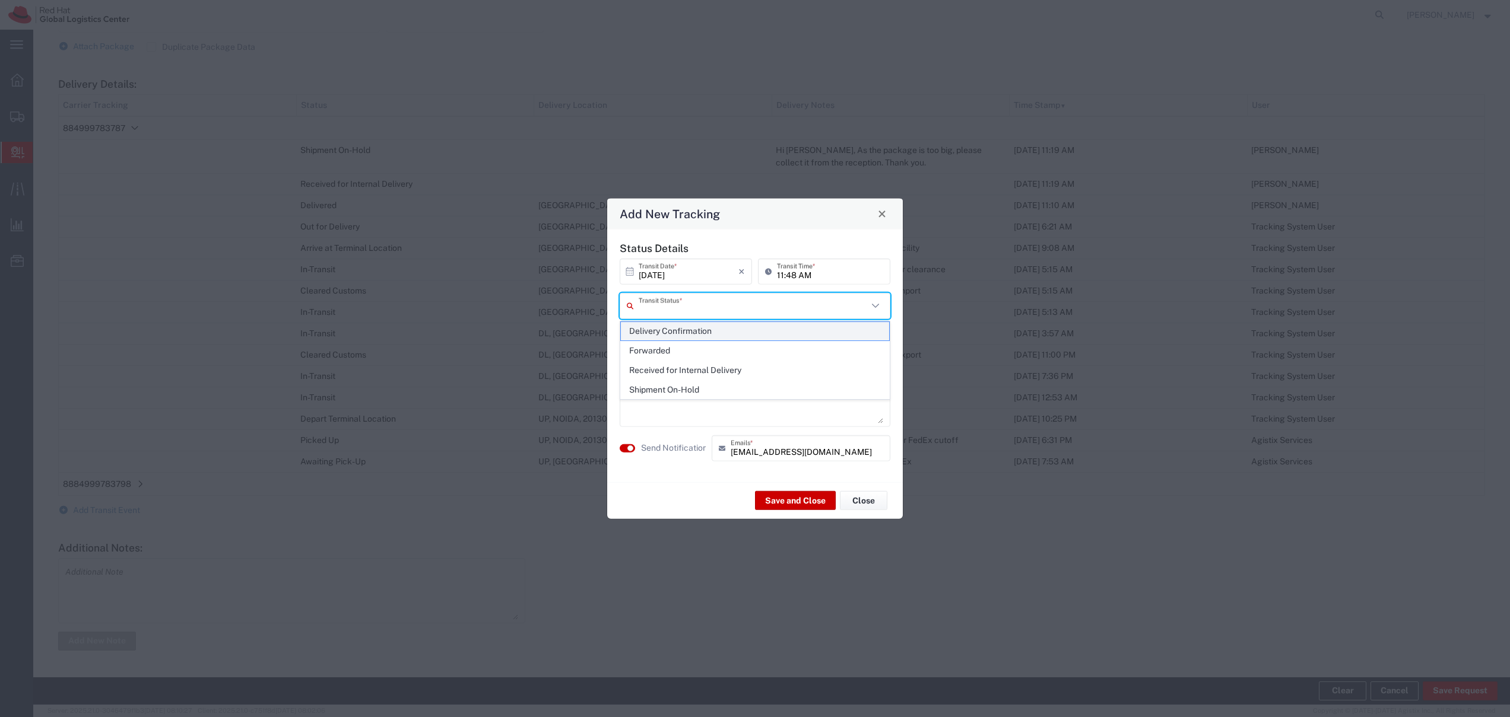
click at [685, 334] on span "Delivery Confirmation" at bounding box center [755, 331] width 268 height 18
type input "Delivery Confirmation"
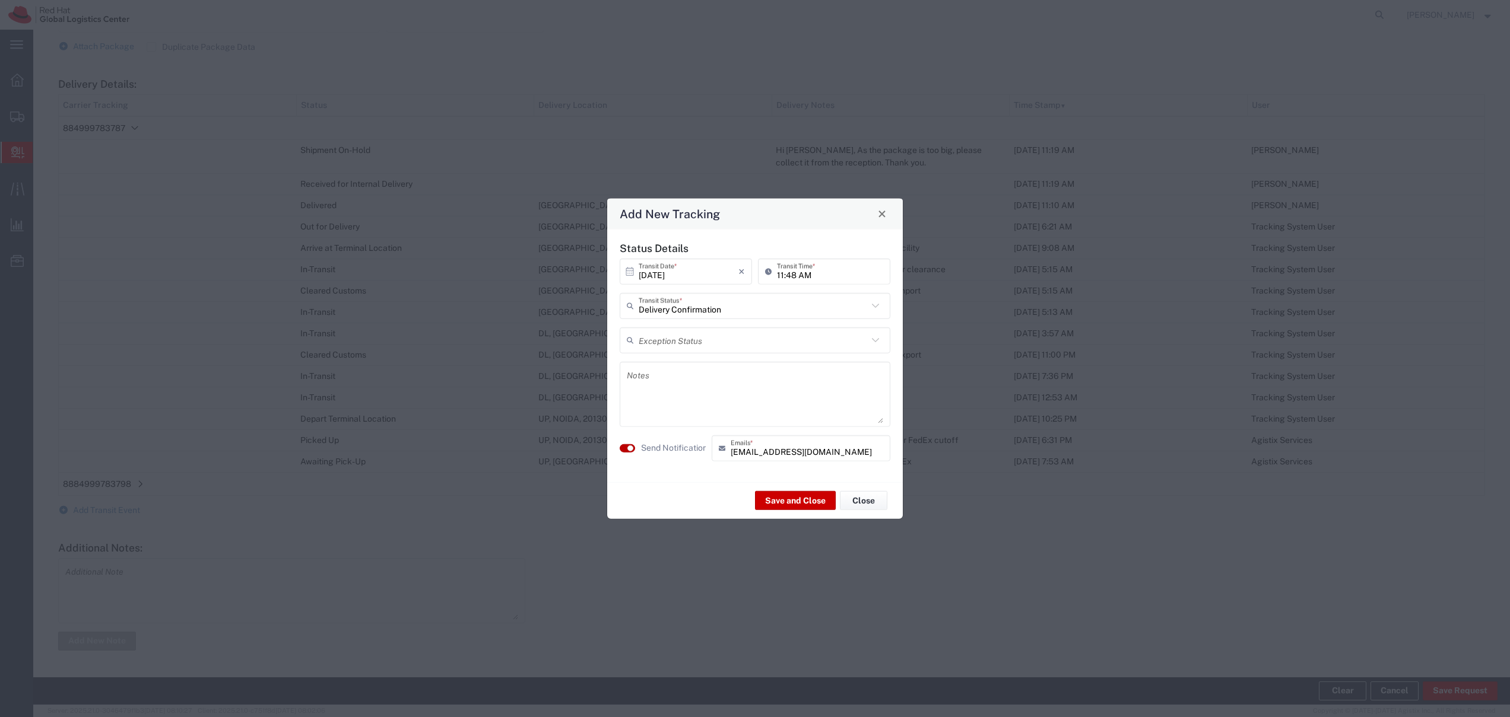
click at [628, 445] on small "button" at bounding box center [630, 448] width 6 height 6
click at [802, 504] on button "Save and Close" at bounding box center [795, 500] width 81 height 19
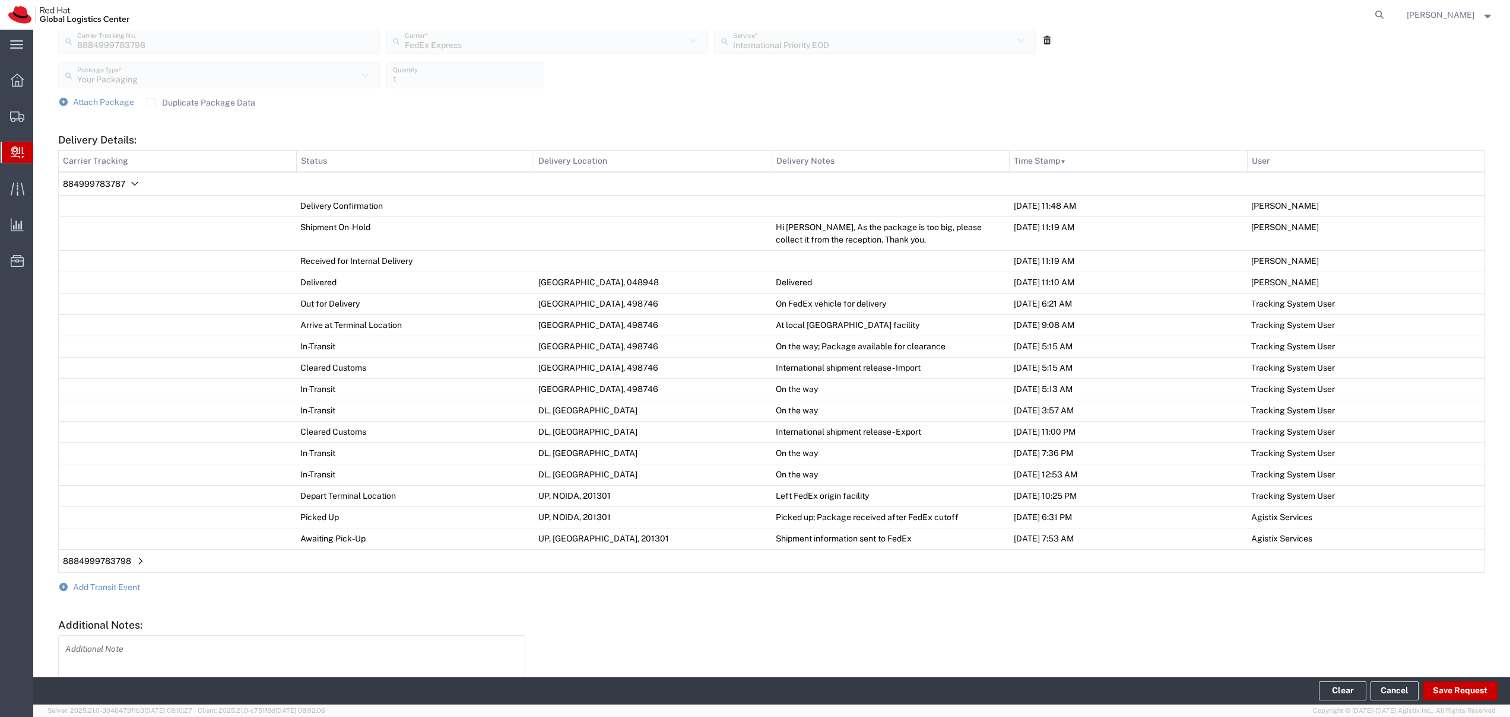
scroll to position [643, 0]
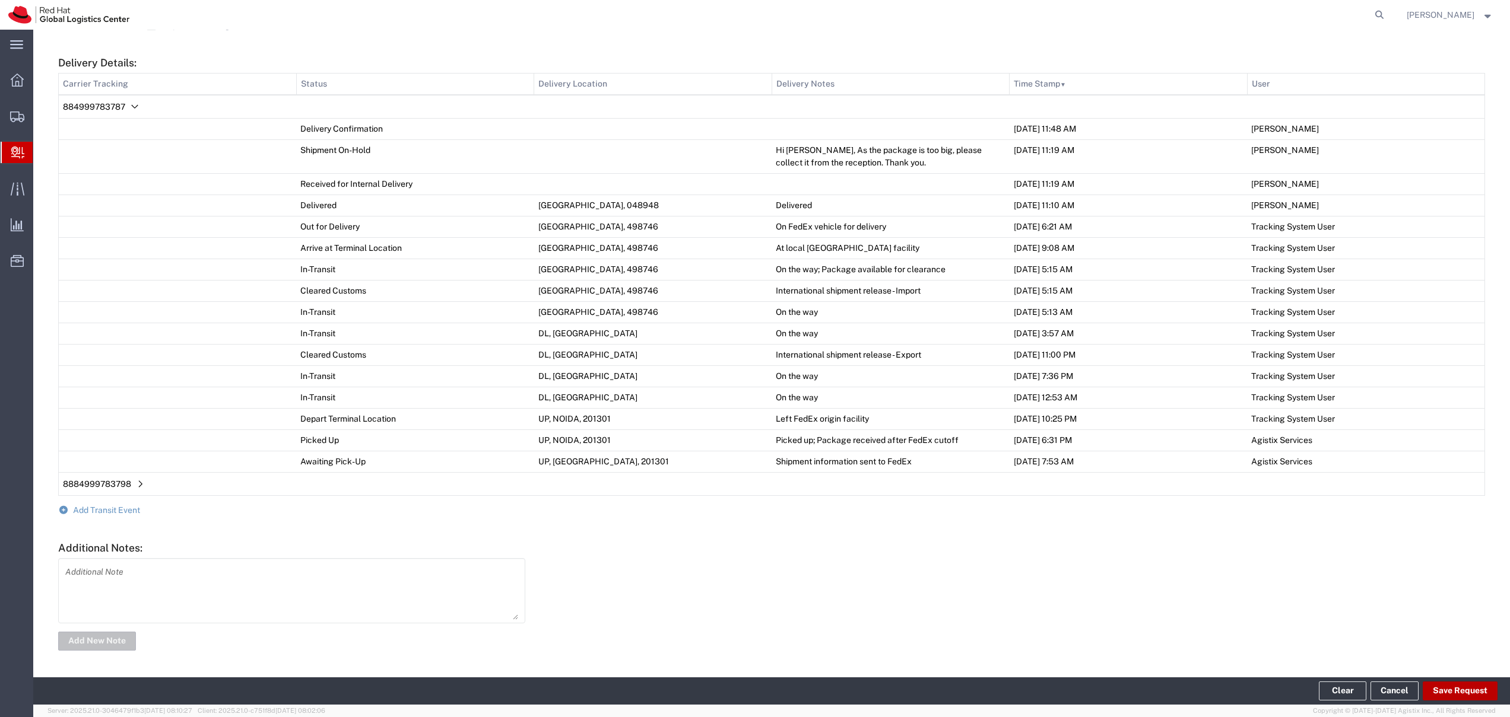
click at [1446, 694] on button "Save Request" at bounding box center [1459, 691] width 75 height 19
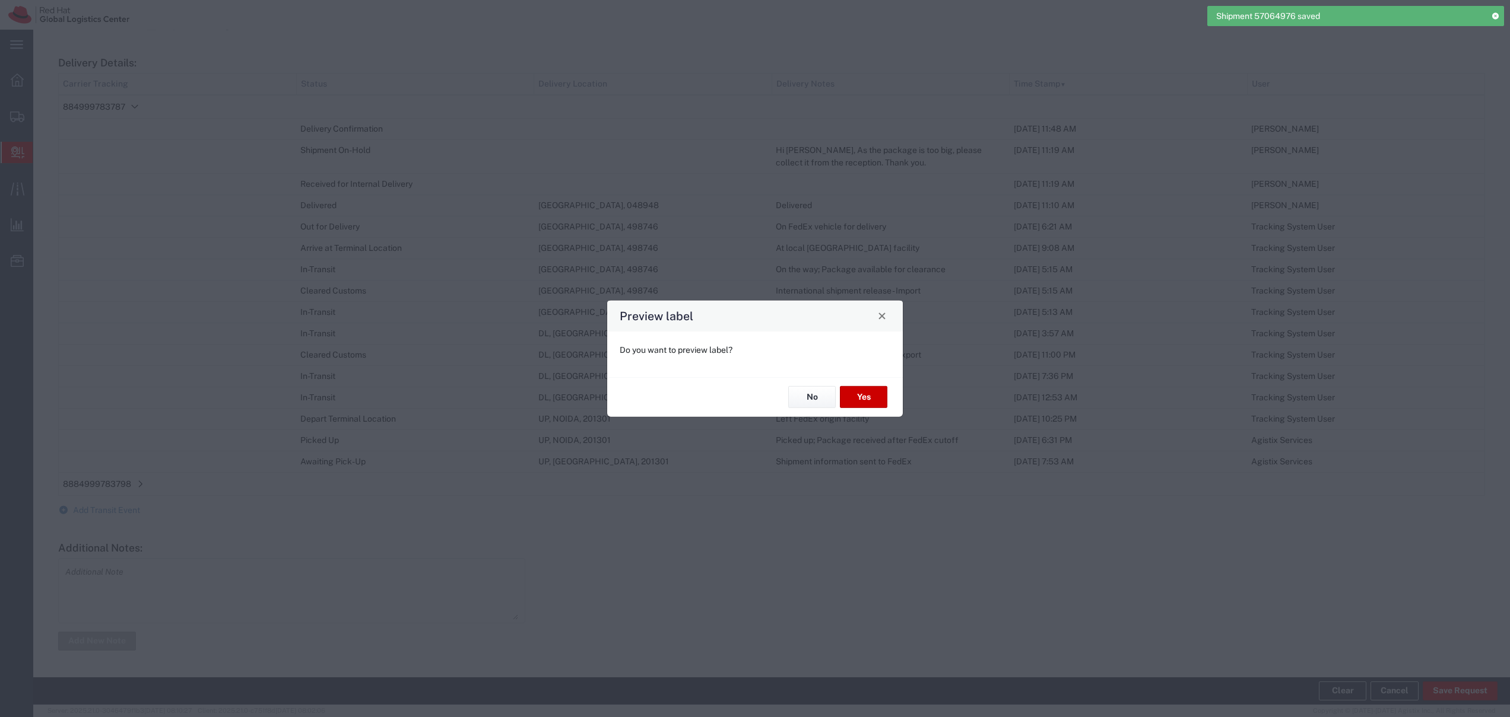
type input "Your Packaging"
type input "International Priority EOD"
type input "Your Packaging"
type input "International Priority EOD"
click at [811, 408] on div "No Yes" at bounding box center [755, 397] width 296 height 40
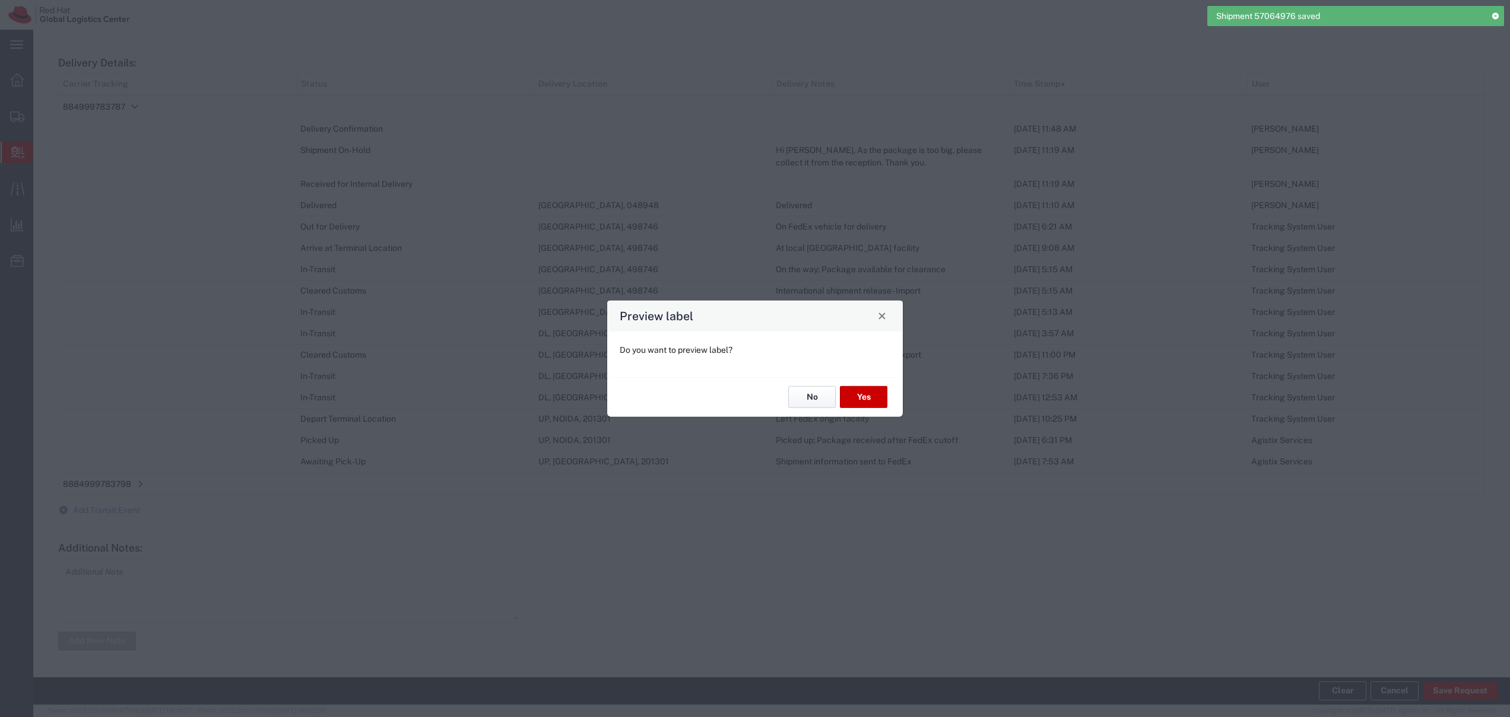
click at [812, 397] on button "No" at bounding box center [811, 397] width 47 height 22
